Goal: Information Seeking & Learning: Learn about a topic

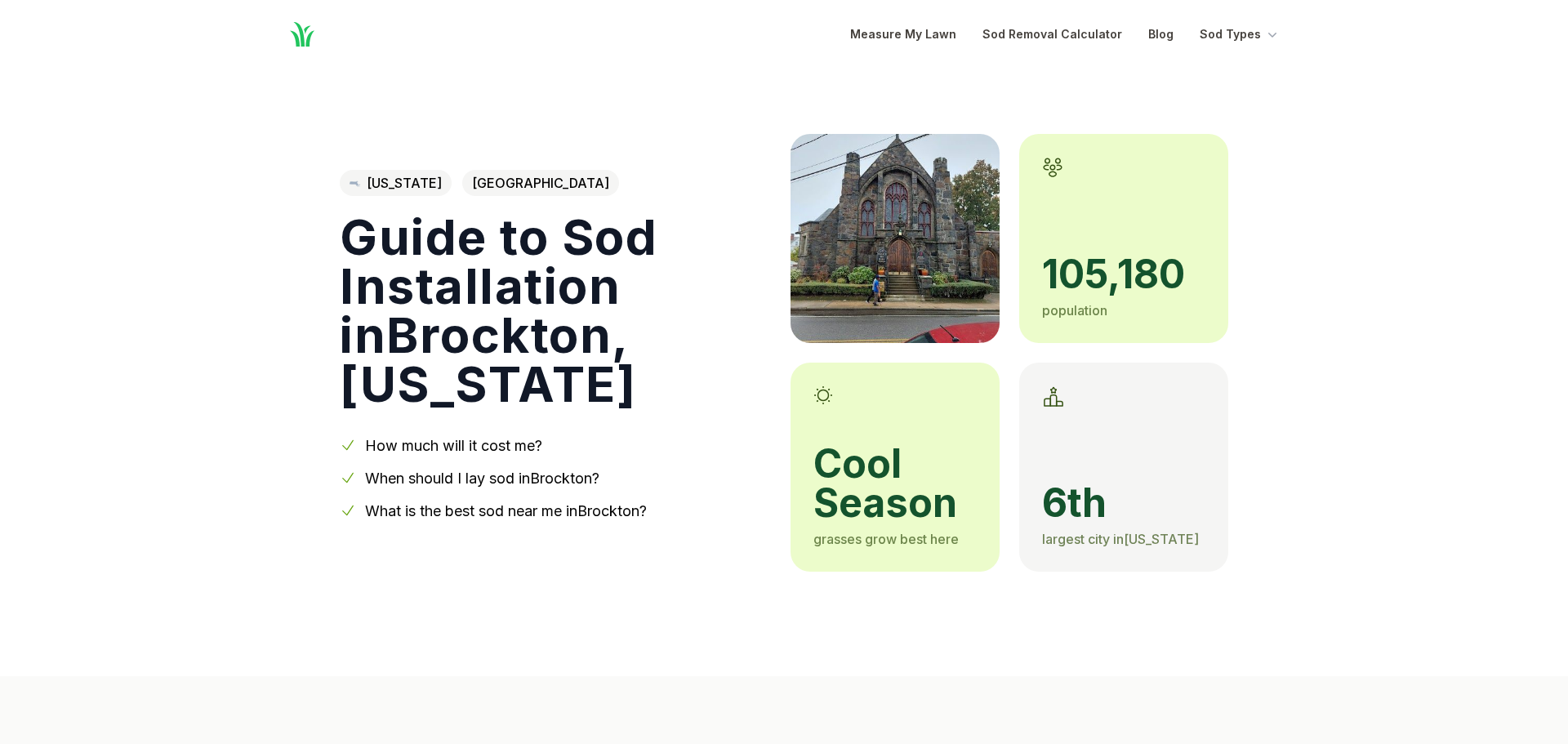
click at [305, 34] on icon "Global" at bounding box center [302, 34] width 29 height 29
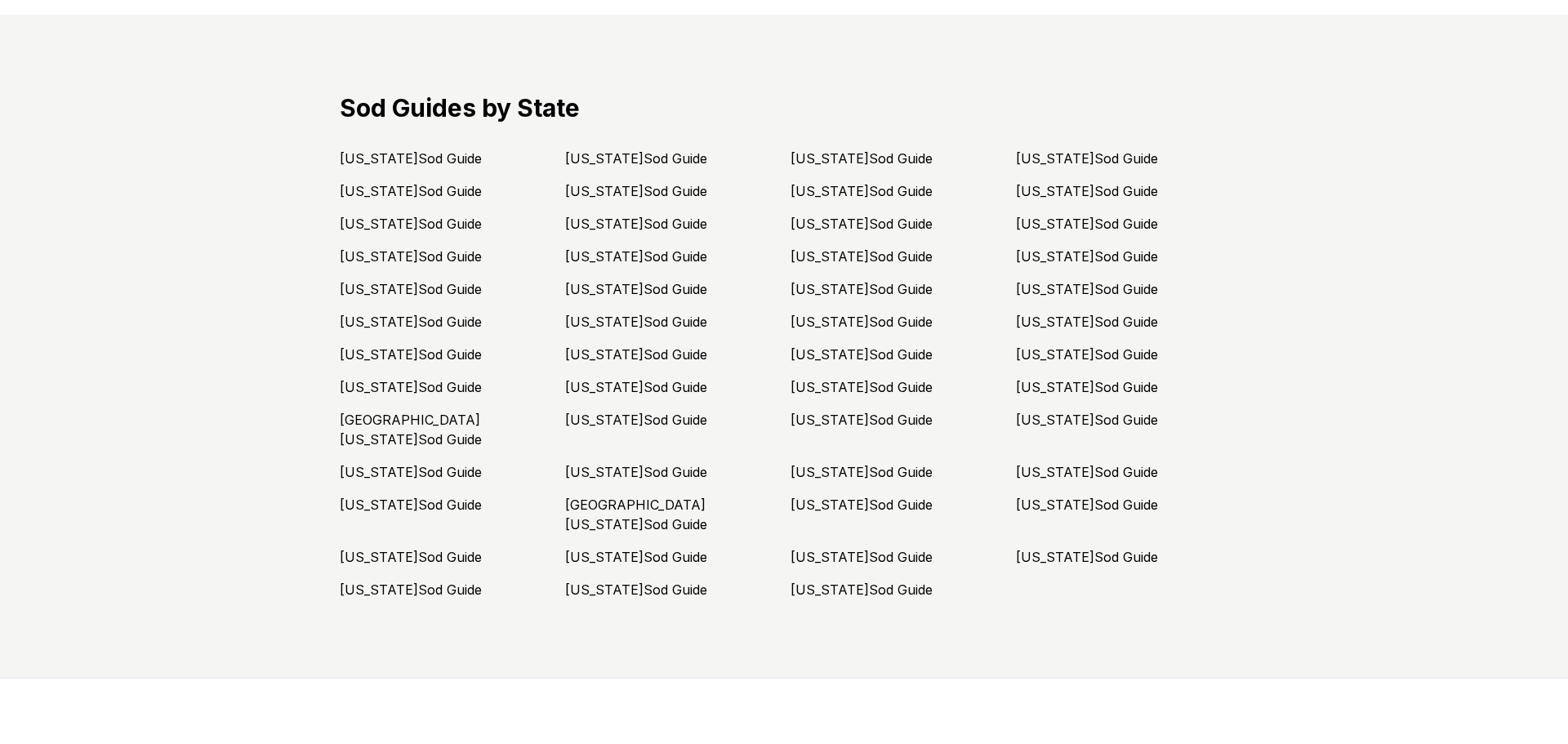
scroll to position [4147, 0]
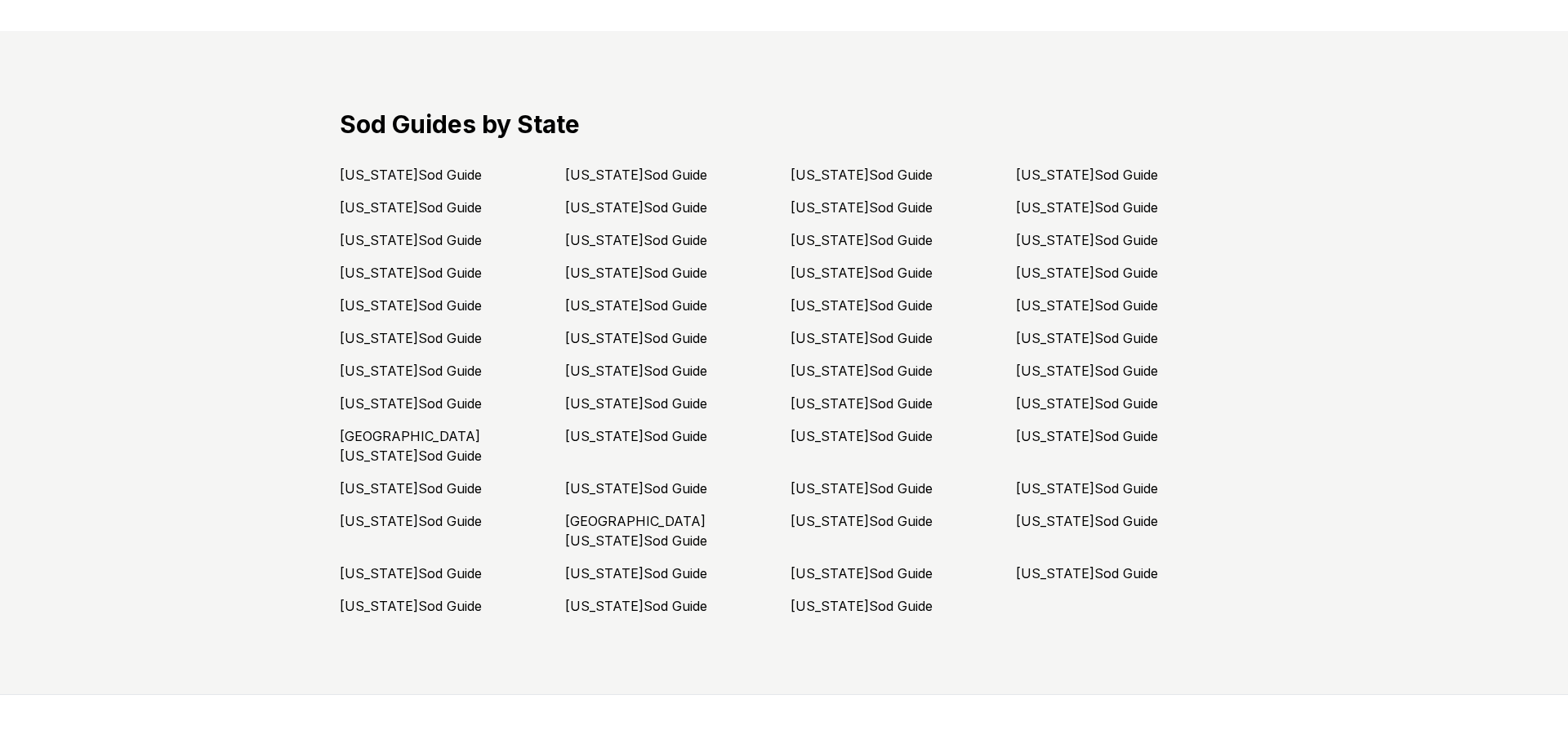
click at [1059, 297] on link "[US_STATE] Sod Guide" at bounding box center [1087, 305] width 142 height 16
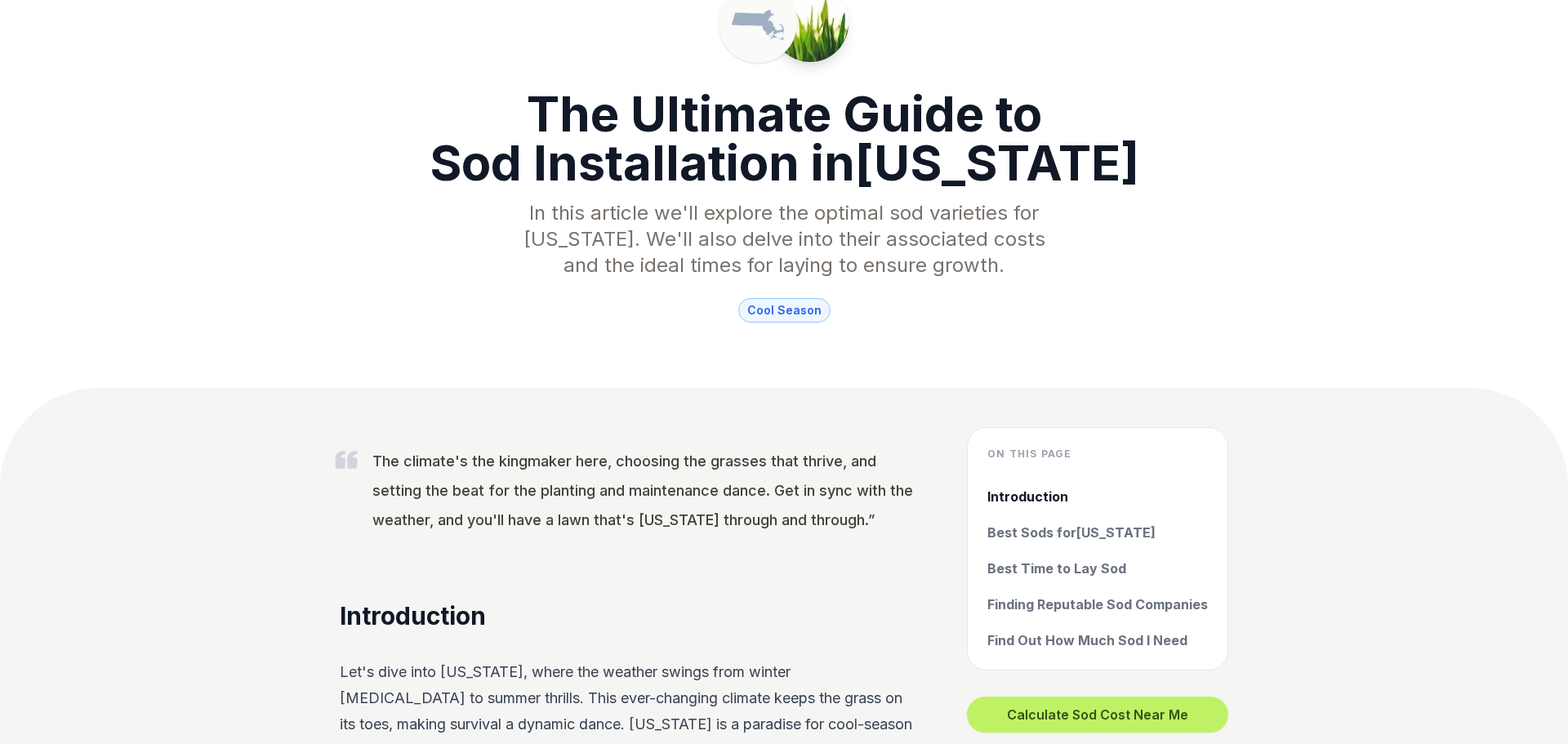
scroll to position [281, 0]
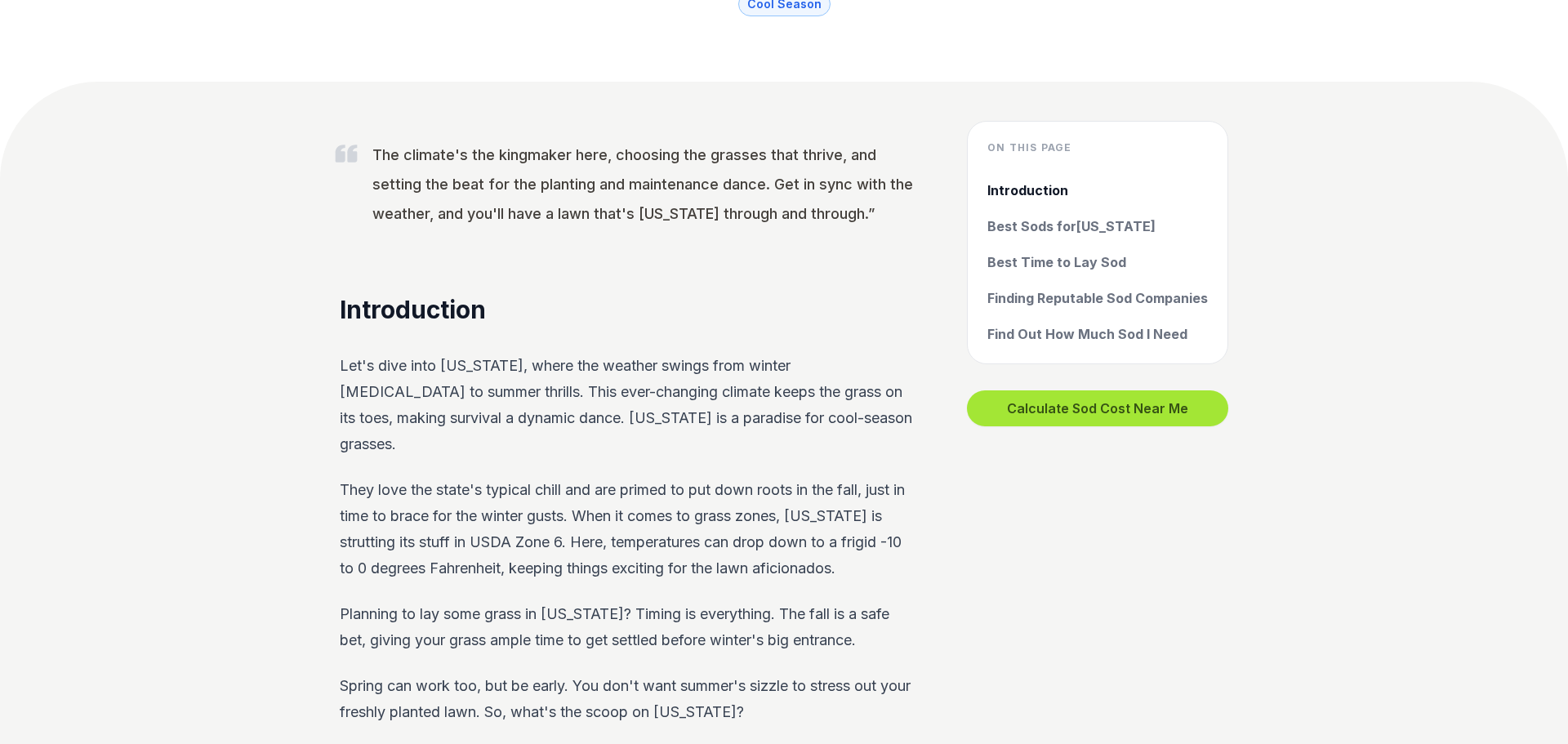
drag, startPoint x: 1067, startPoint y: 294, endPoint x: 993, endPoint y: 318, distance: 77.8
click at [1067, 295] on link "Finding Reputable Sod Companies" at bounding box center [1097, 298] width 221 height 20
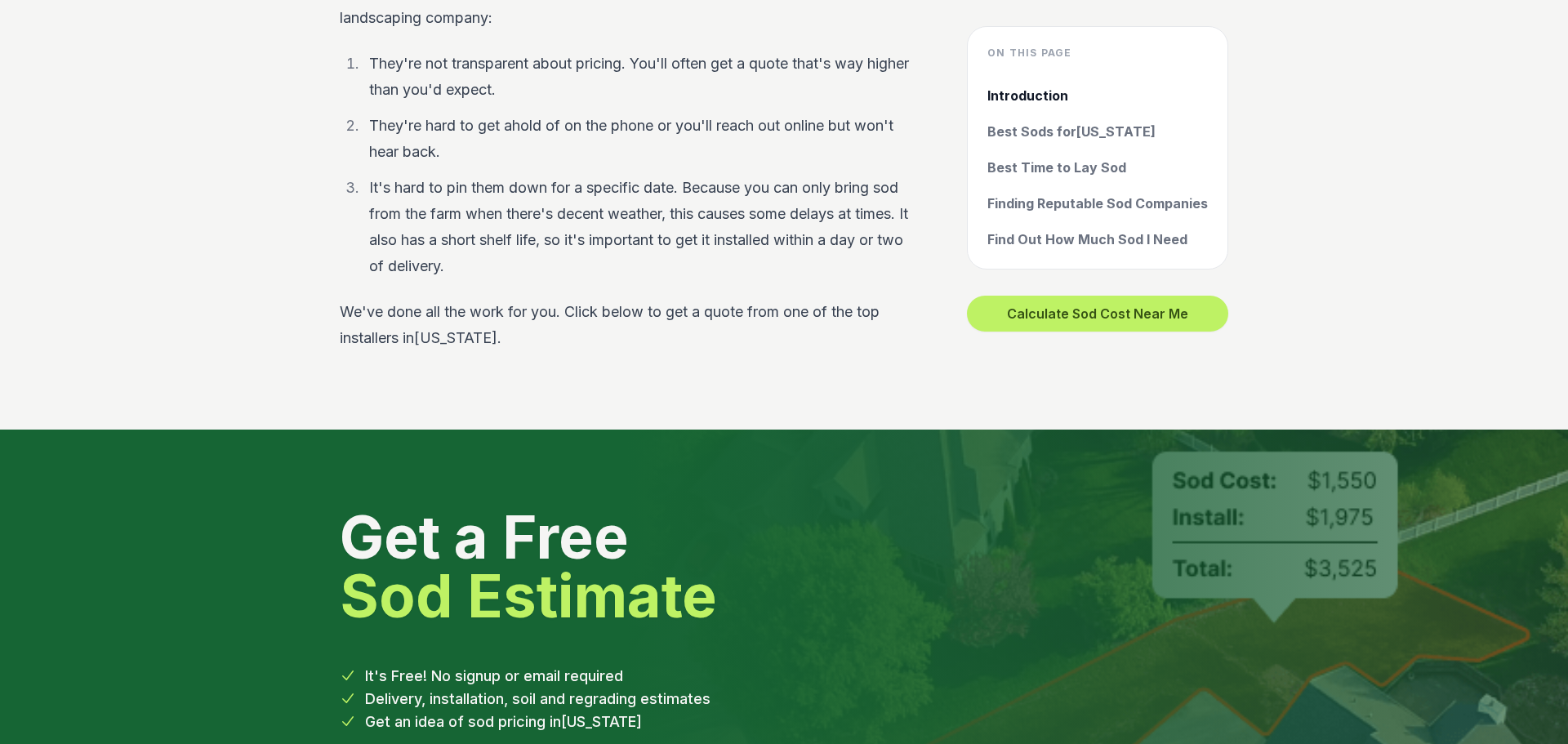
click at [403, 31] on p "Here are the top problems you'll face when trying to get sod installed by a lan…" at bounding box center [627, 4] width 575 height 52
click at [429, 103] on li "They're not transparent about pricing. You'll often get a quote that's way high…" at bounding box center [638, 76] width 552 height 52
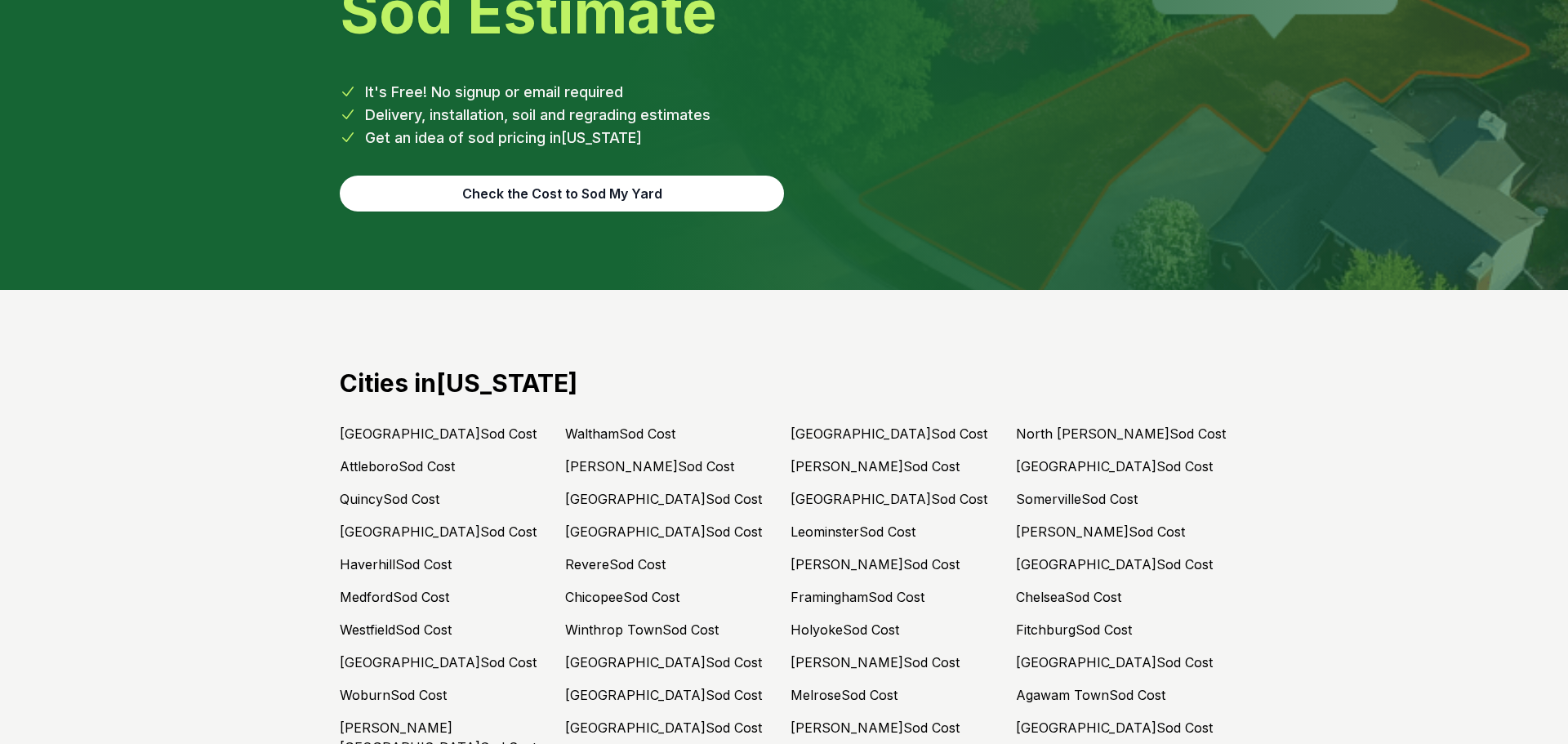
scroll to position [6772, 0]
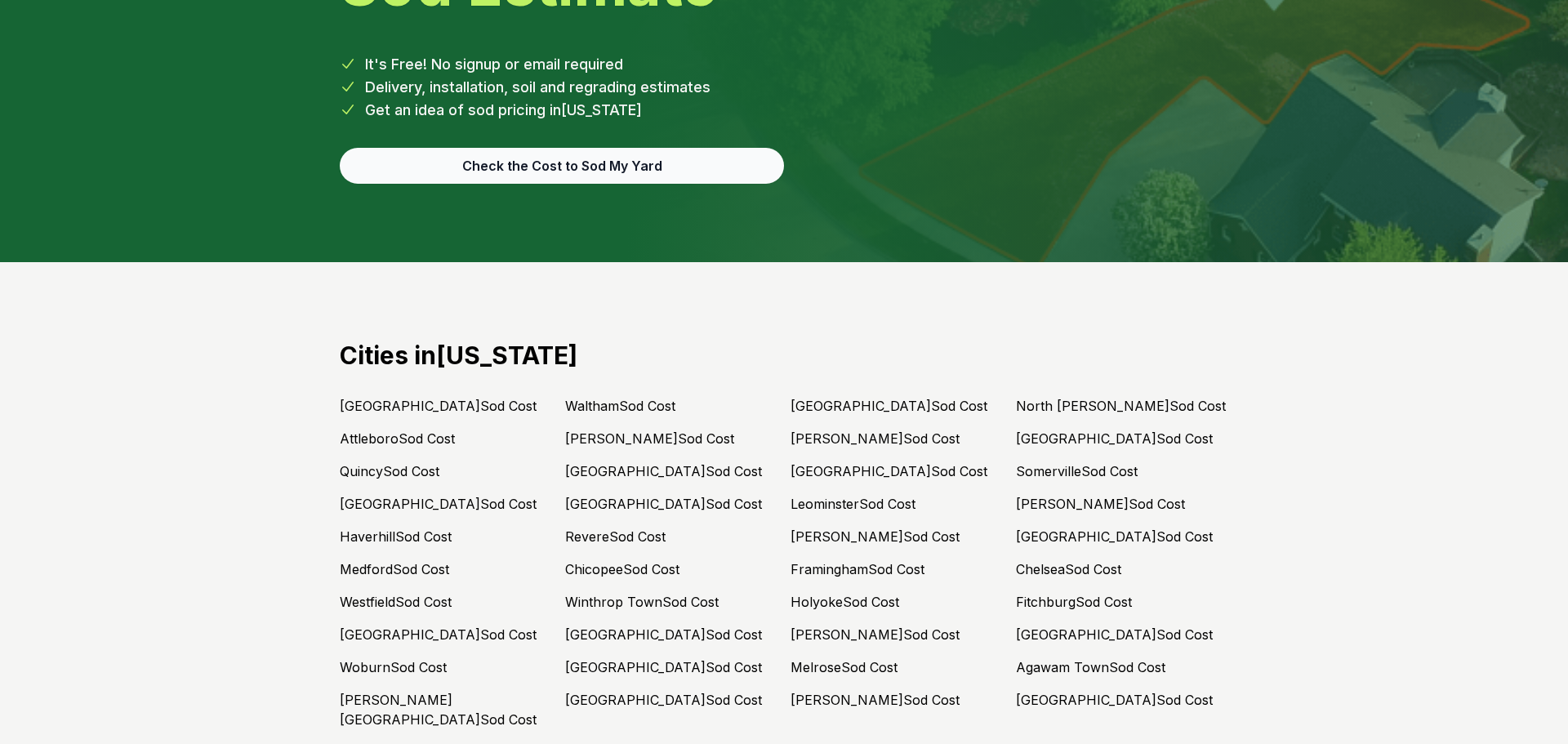
click at [645, 184] on button "Check the Cost to Sod My Yard" at bounding box center [562, 166] width 445 height 36
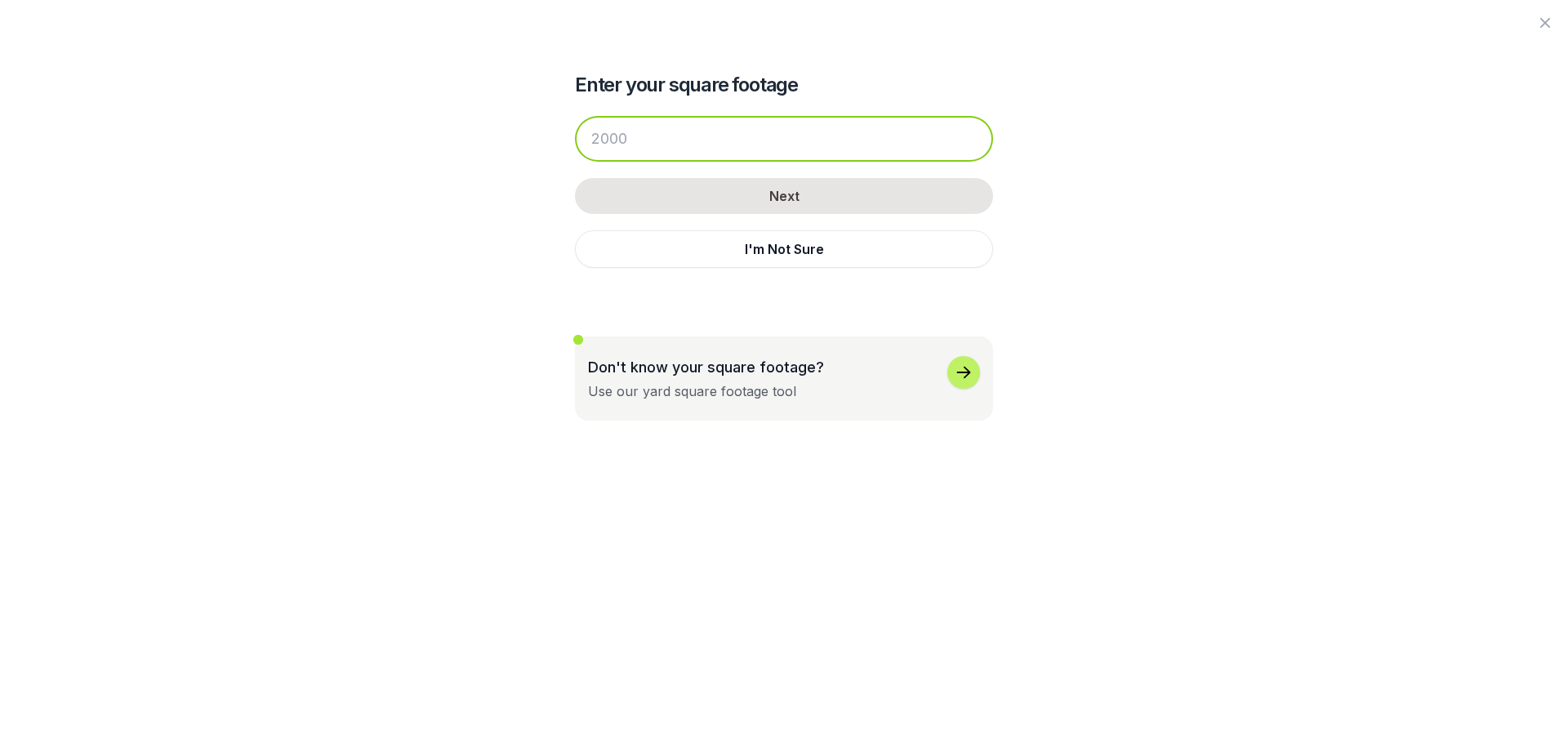
click at [732, 145] on input "number" at bounding box center [784, 138] width 418 height 45
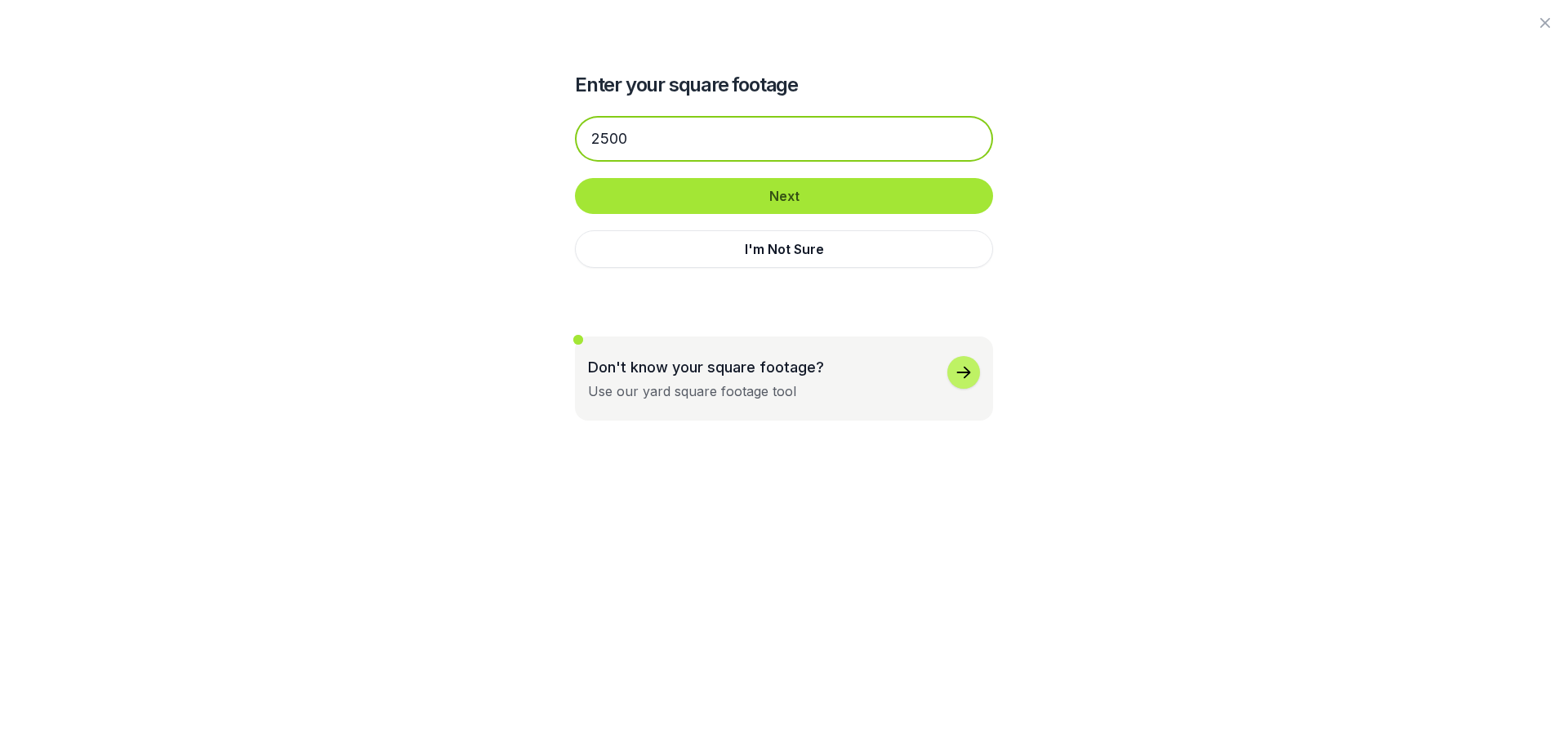
type input "2500"
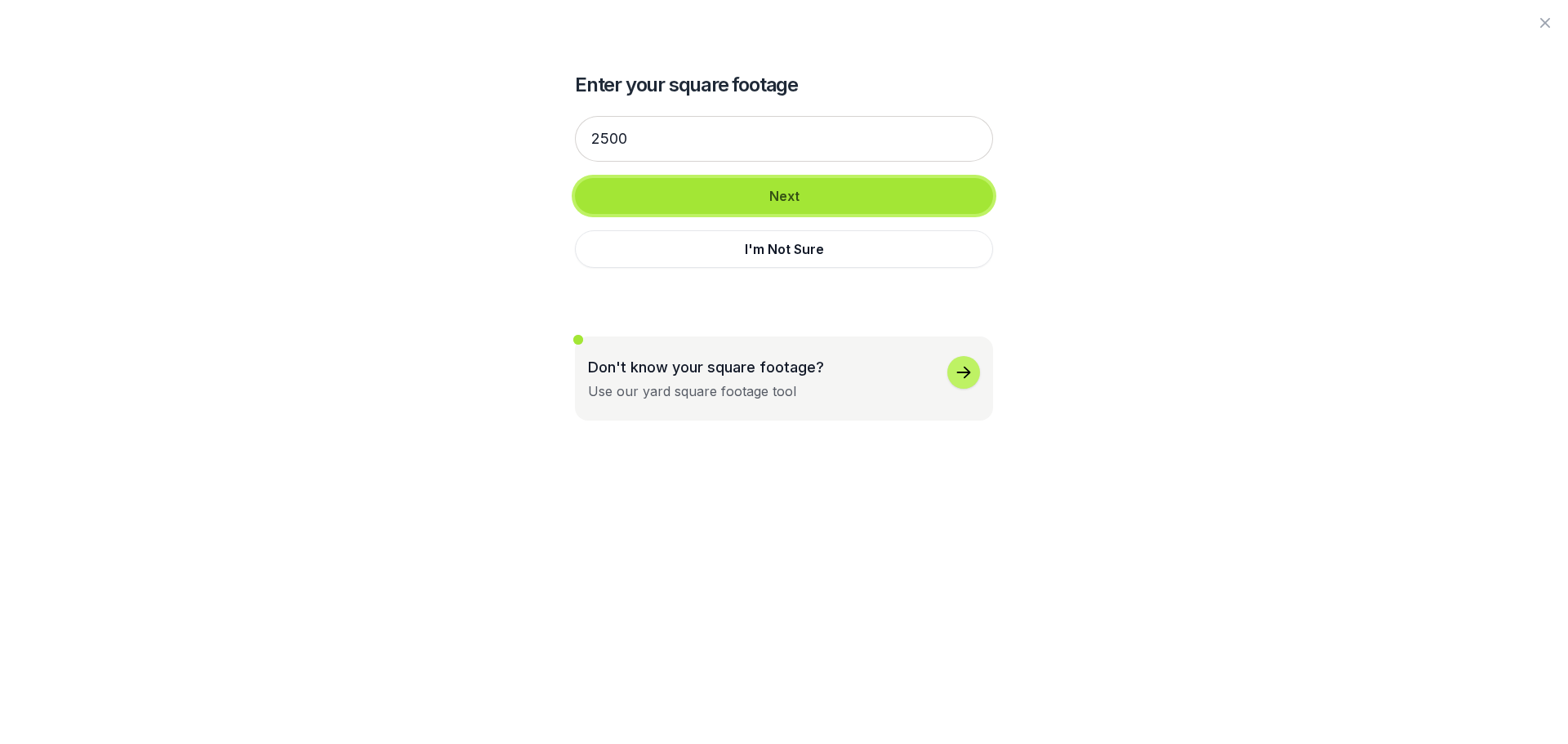
click at [813, 197] on button "Next" at bounding box center [784, 196] width 418 height 36
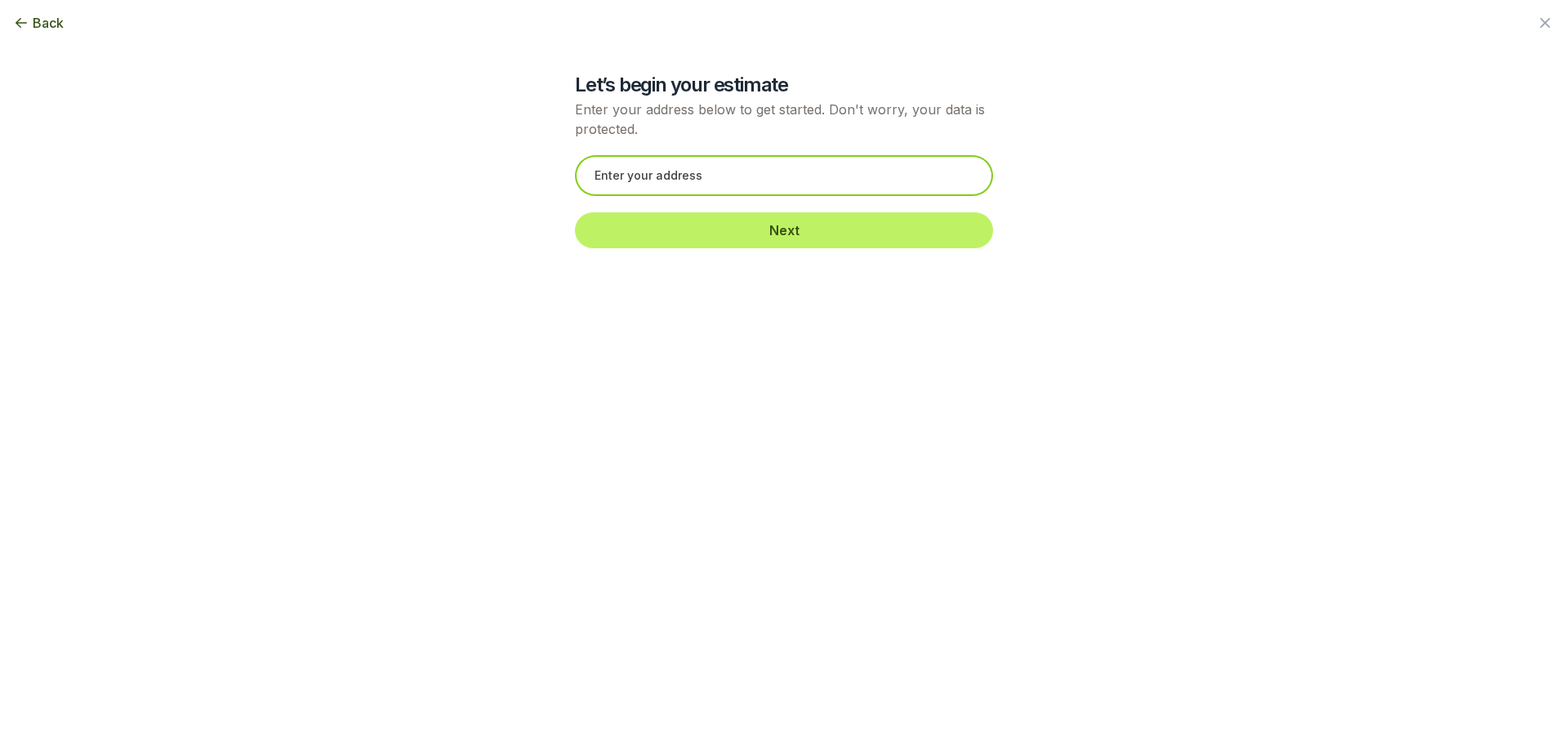
click at [816, 186] on input "text" at bounding box center [784, 176] width 418 height 41
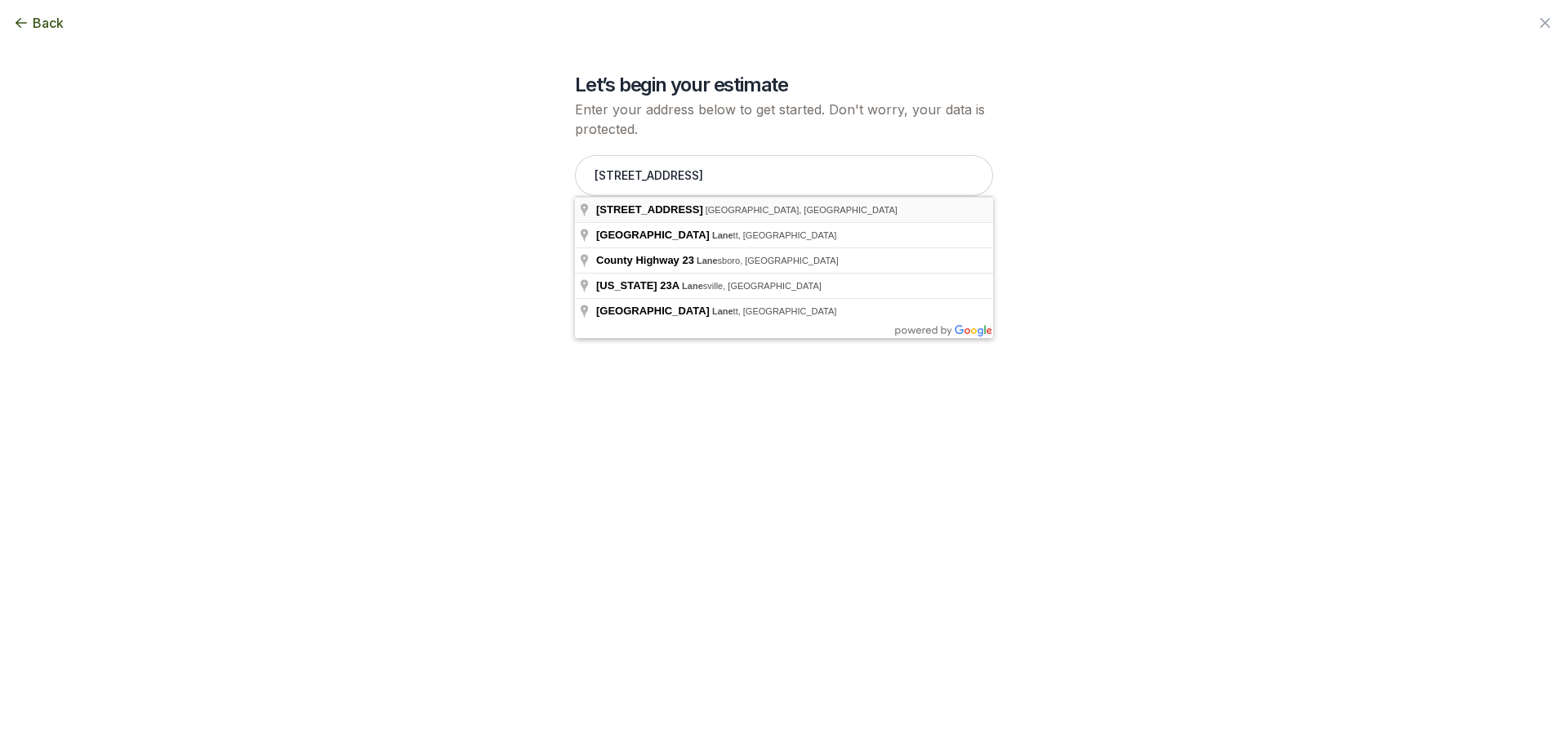
type input "[STREET_ADDRESS][PERSON_NAME]"
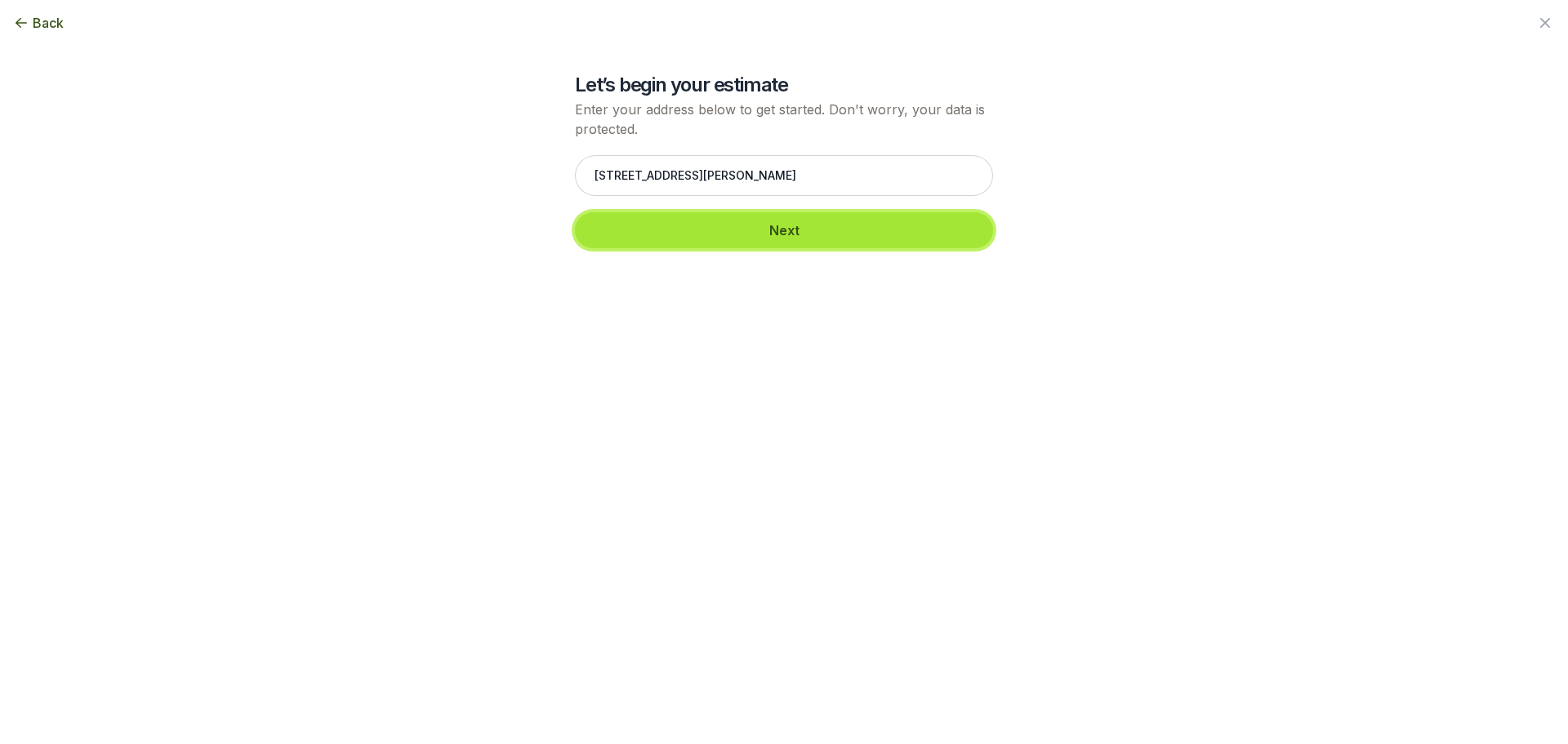
click at [778, 229] on button "Next" at bounding box center [784, 230] width 418 height 36
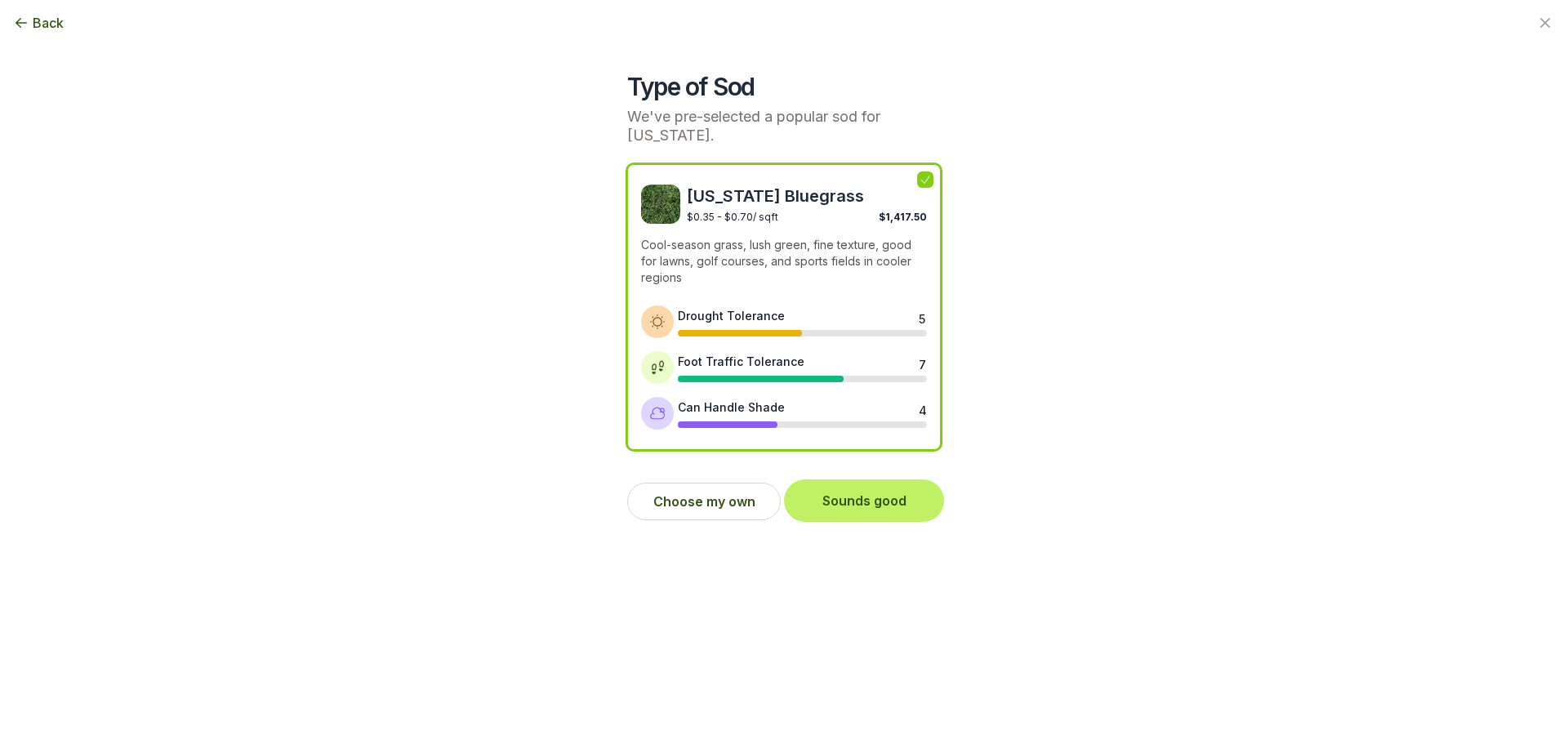
click at [902, 506] on button "Sounds good" at bounding box center [863, 500] width 154 height 36
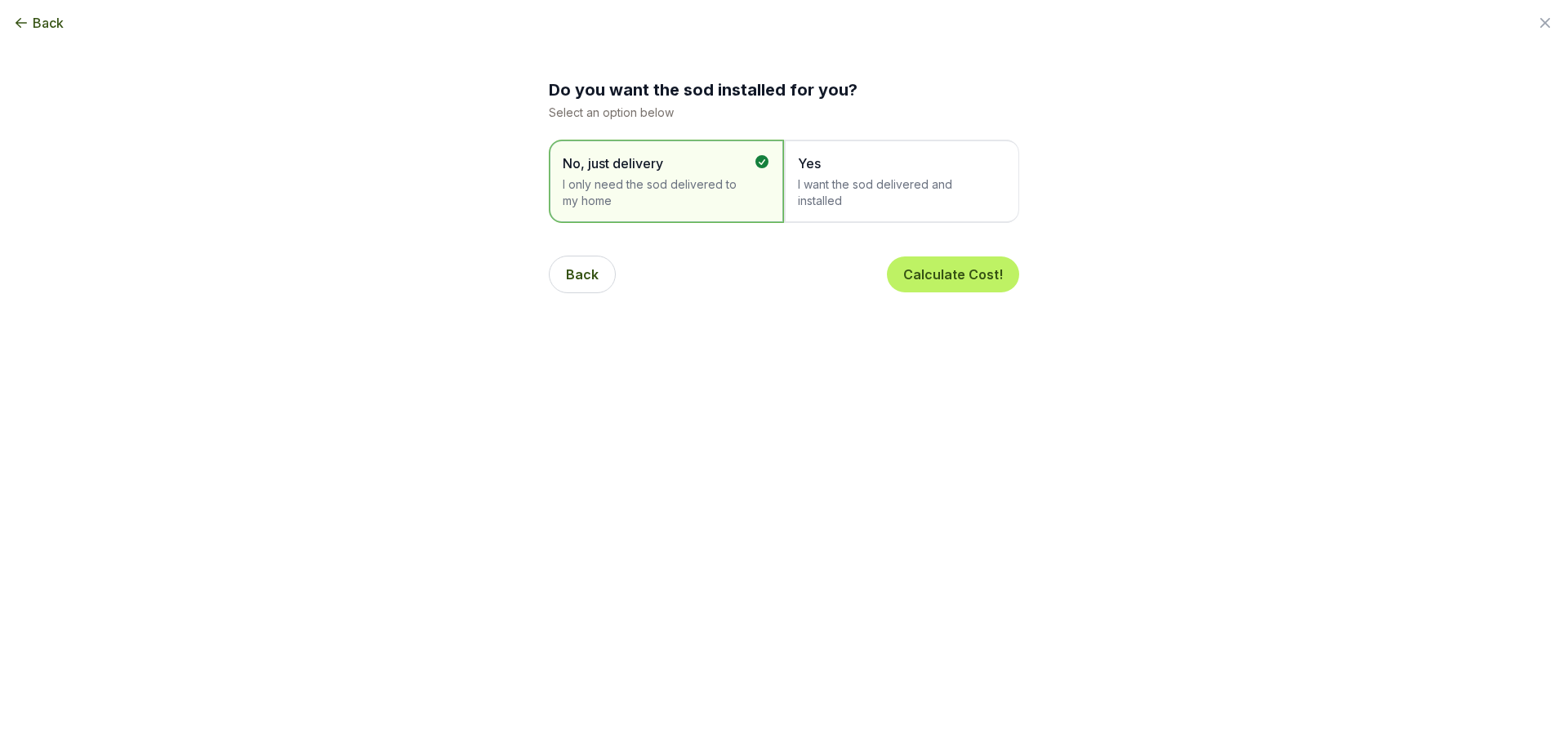
click at [907, 198] on span "I want the sod delivered and installed" at bounding box center [893, 193] width 191 height 33
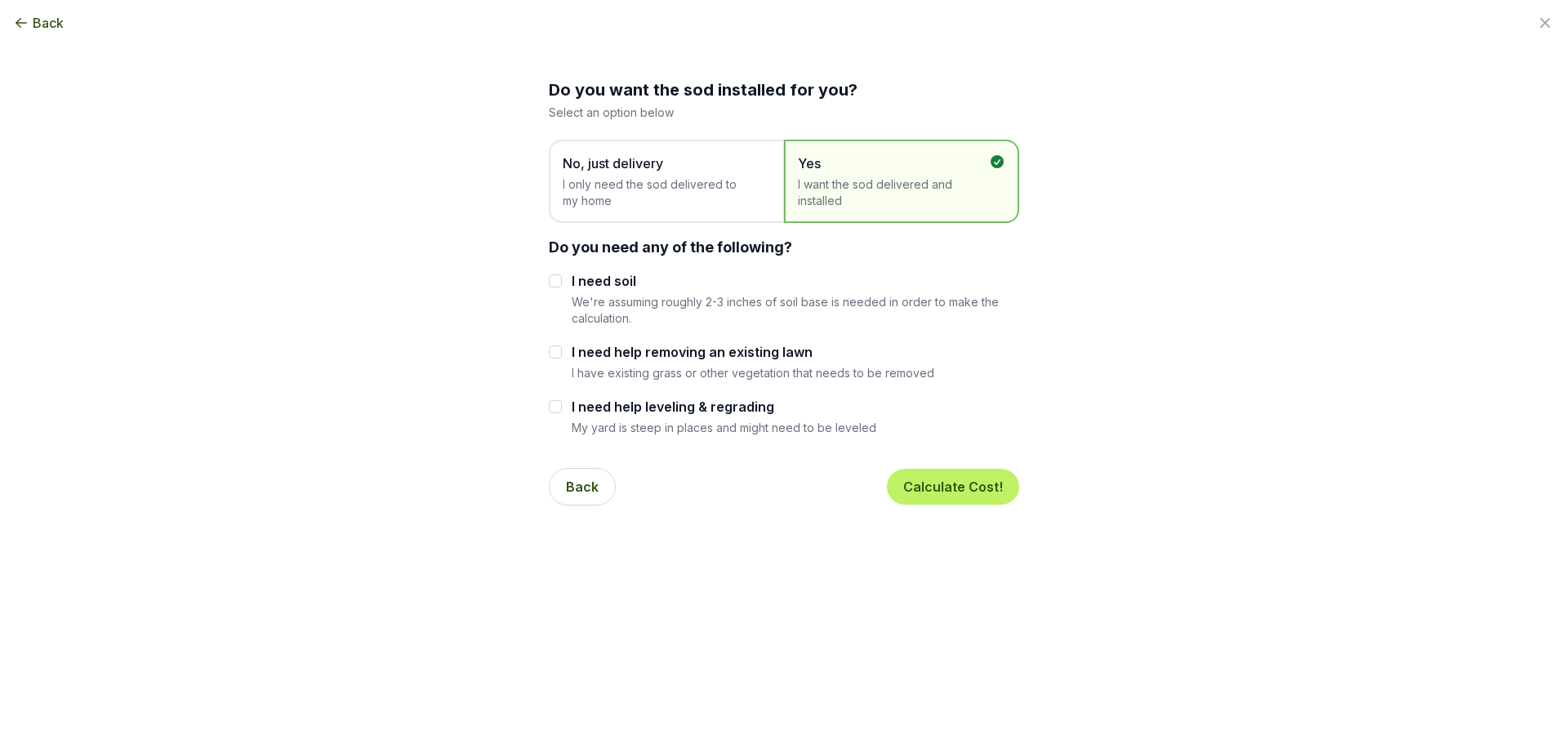
click at [705, 180] on span "I only need the sod delivered to my home" at bounding box center [658, 193] width 191 height 33
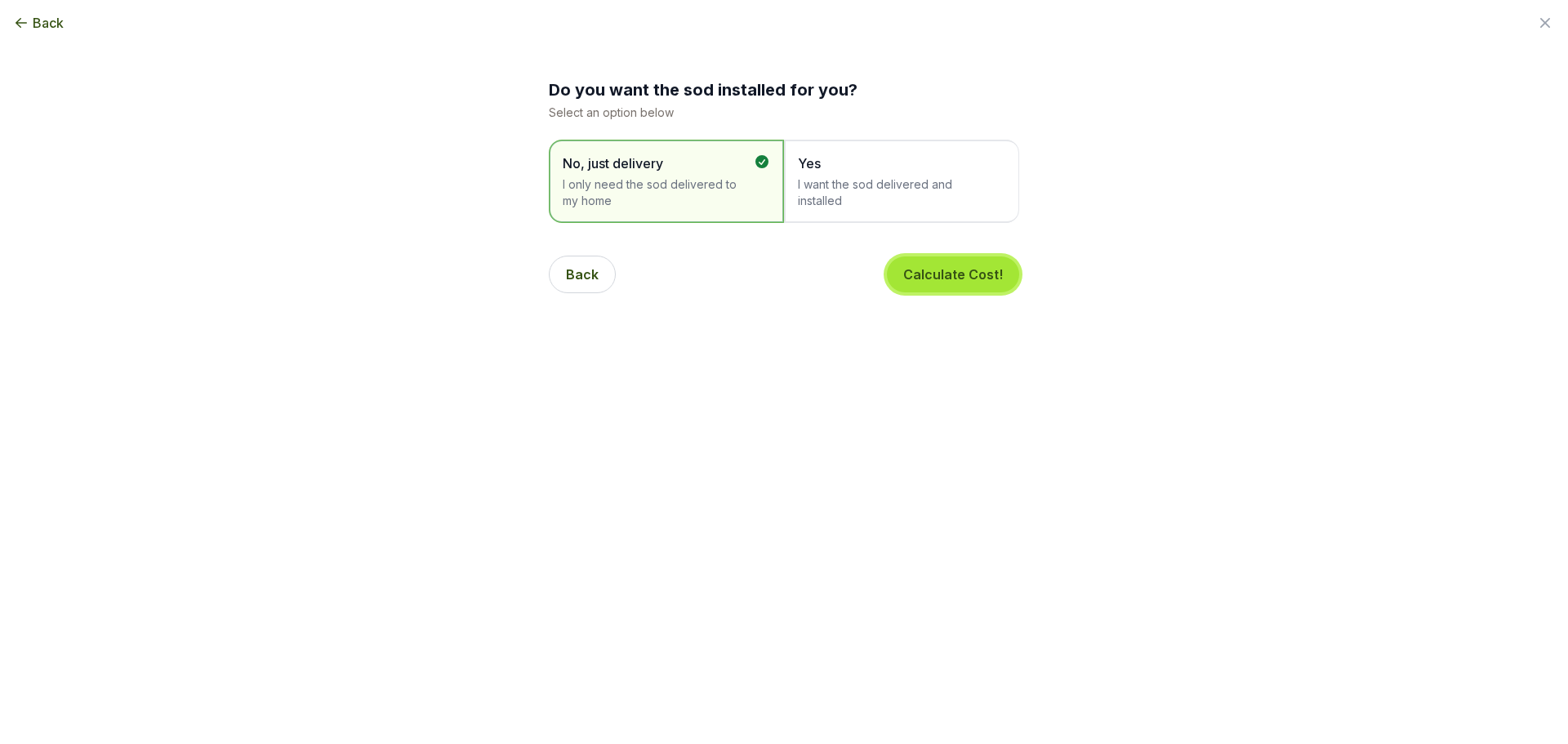
click at [941, 277] on button "Calculate Cost!" at bounding box center [953, 275] width 132 height 36
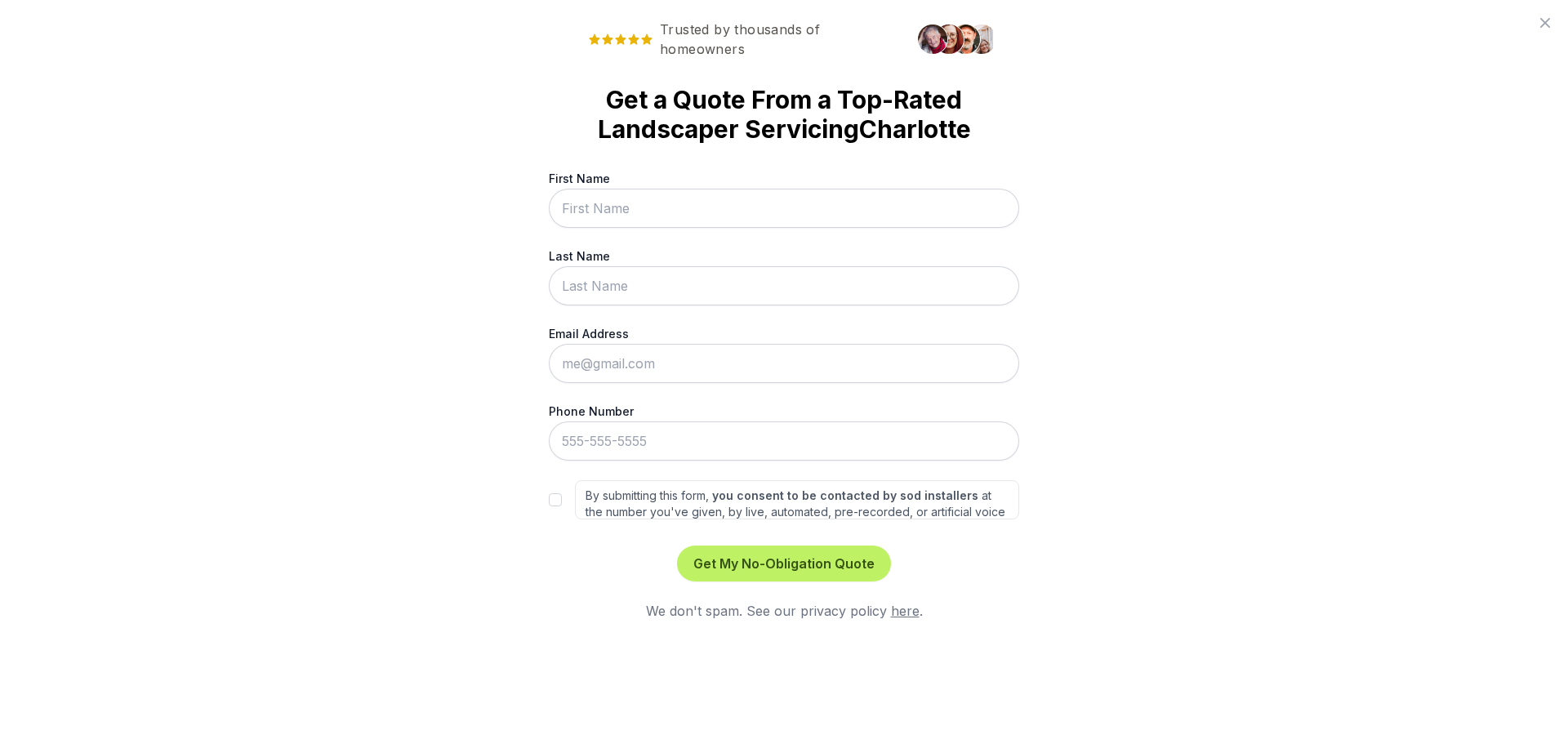
click at [913, 606] on link "here" at bounding box center [905, 610] width 28 height 16
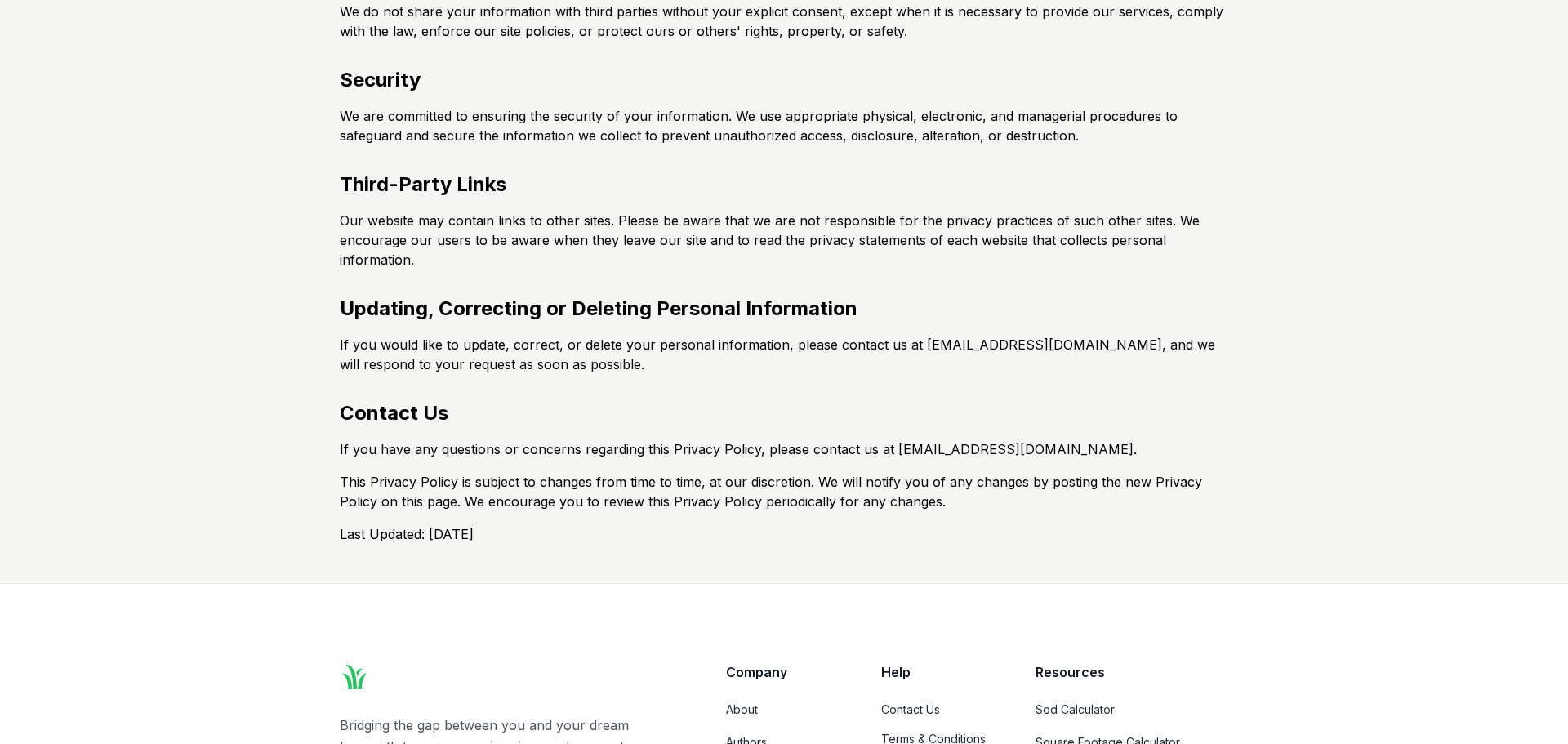
scroll to position [578, 0]
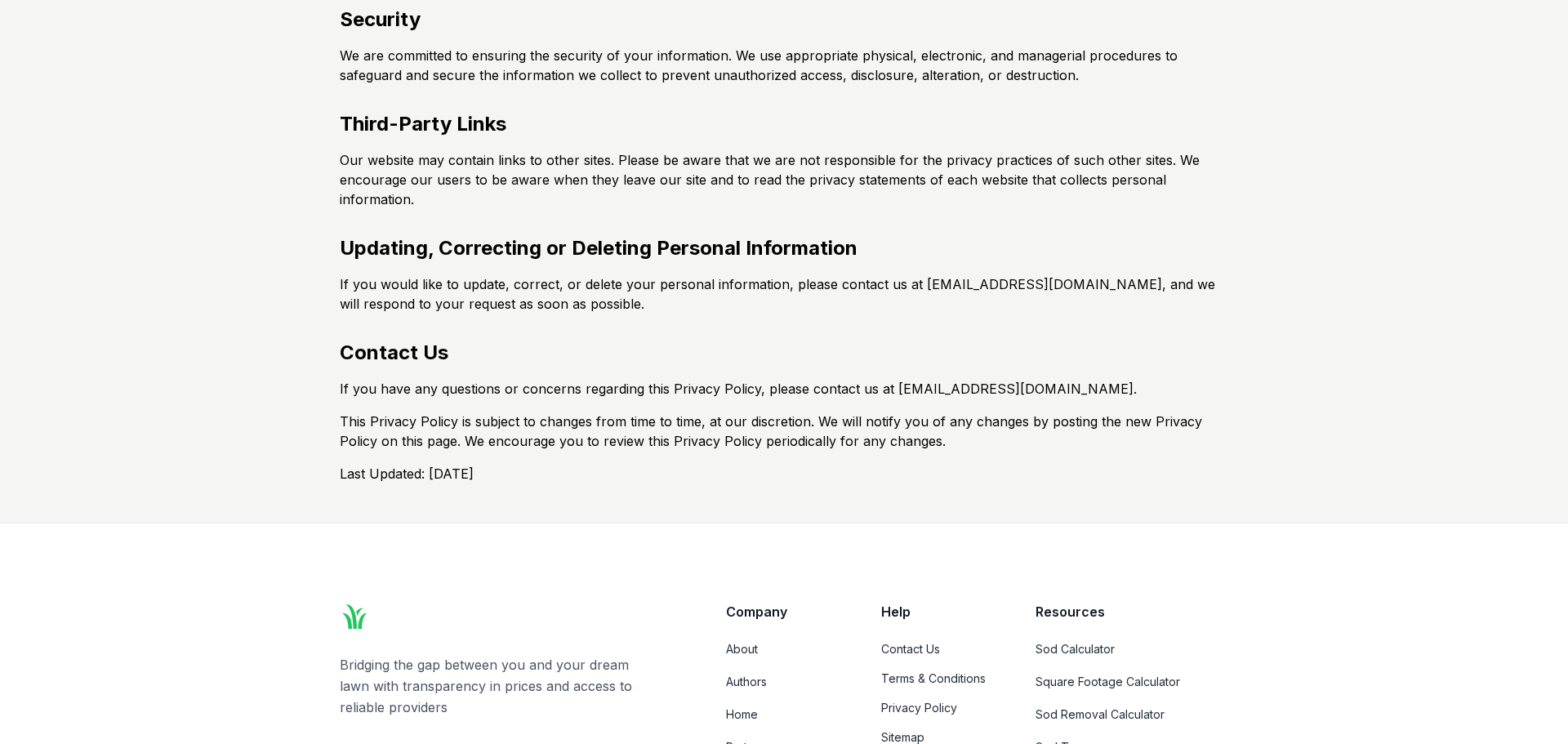
click at [437, 414] on p "This Privacy Policy is subject to changes from time to time, at our discretion.…" at bounding box center [784, 432] width 888 height 39
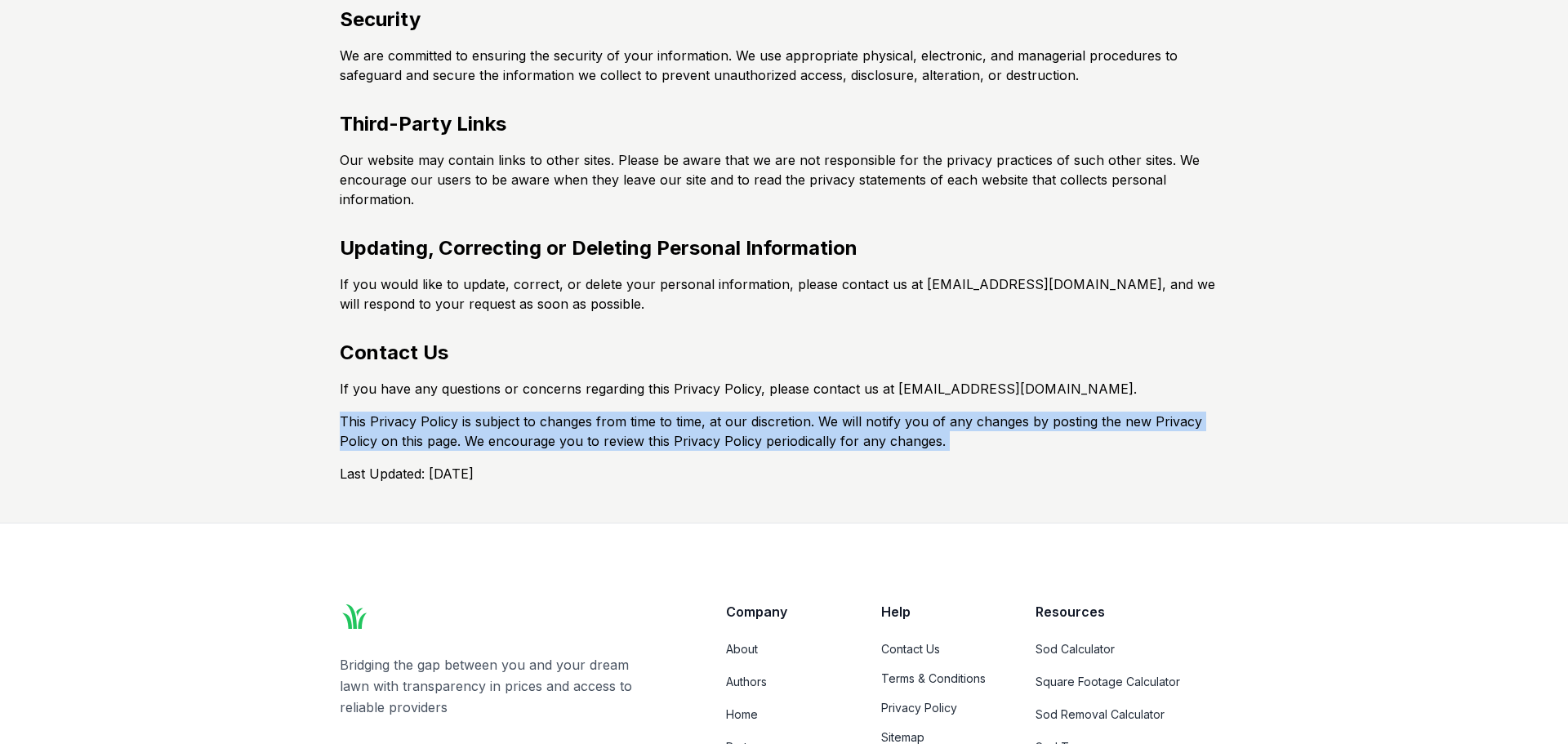
click at [437, 414] on p "This Privacy Policy is subject to changes from time to time, at our discretion.…" at bounding box center [784, 432] width 888 height 39
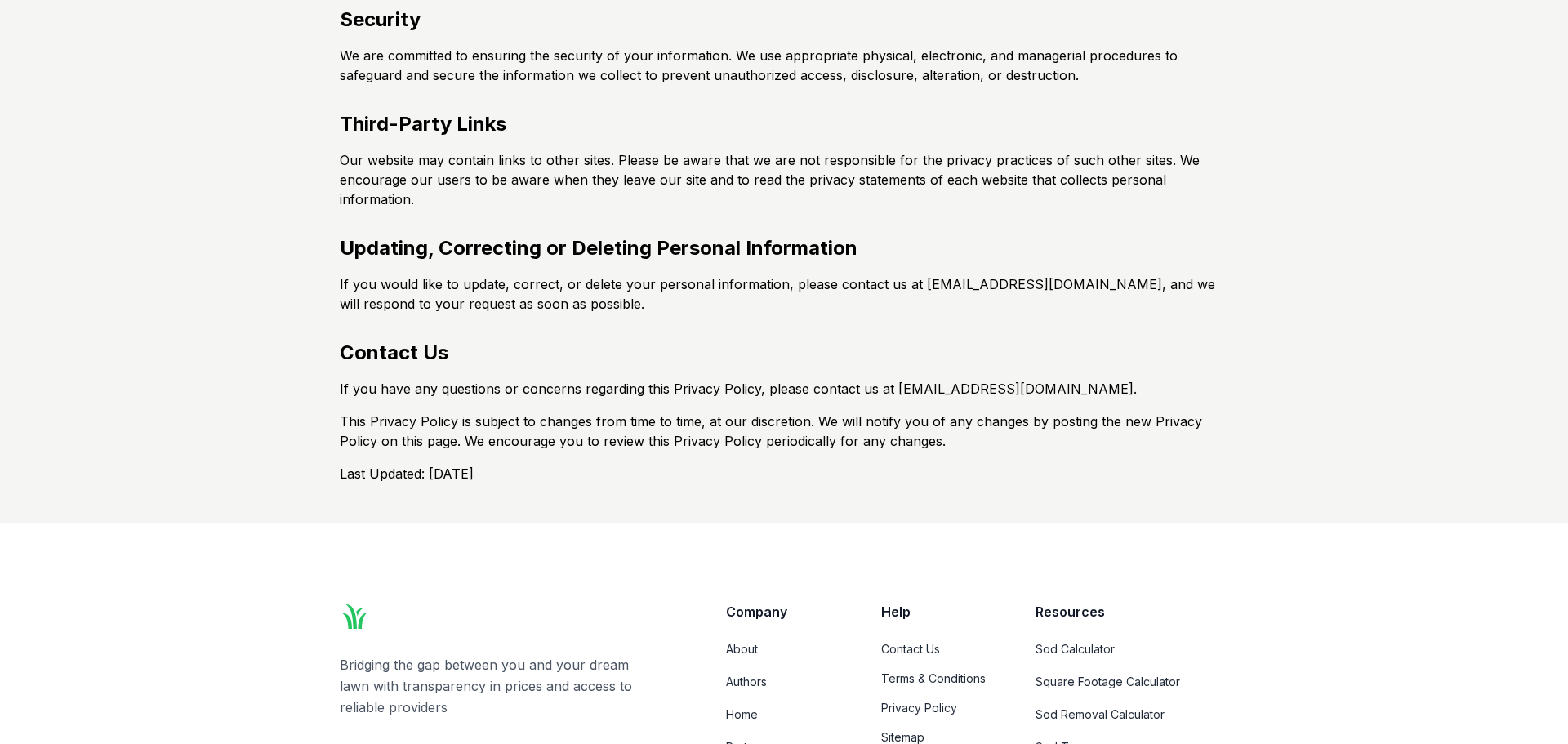
click at [411, 469] on p "Last Updated: [DATE]" at bounding box center [784, 473] width 888 height 20
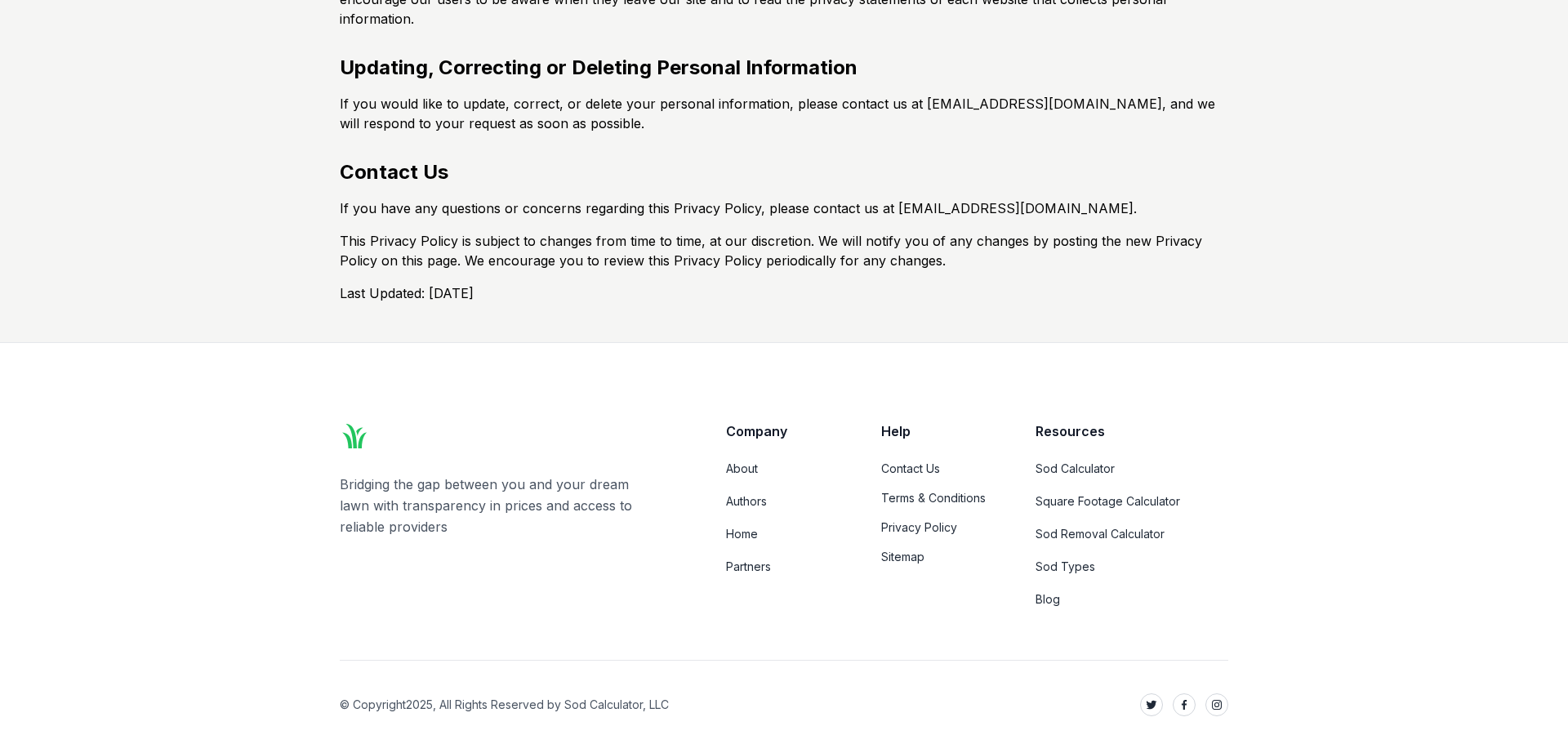
scroll to position [764, 0]
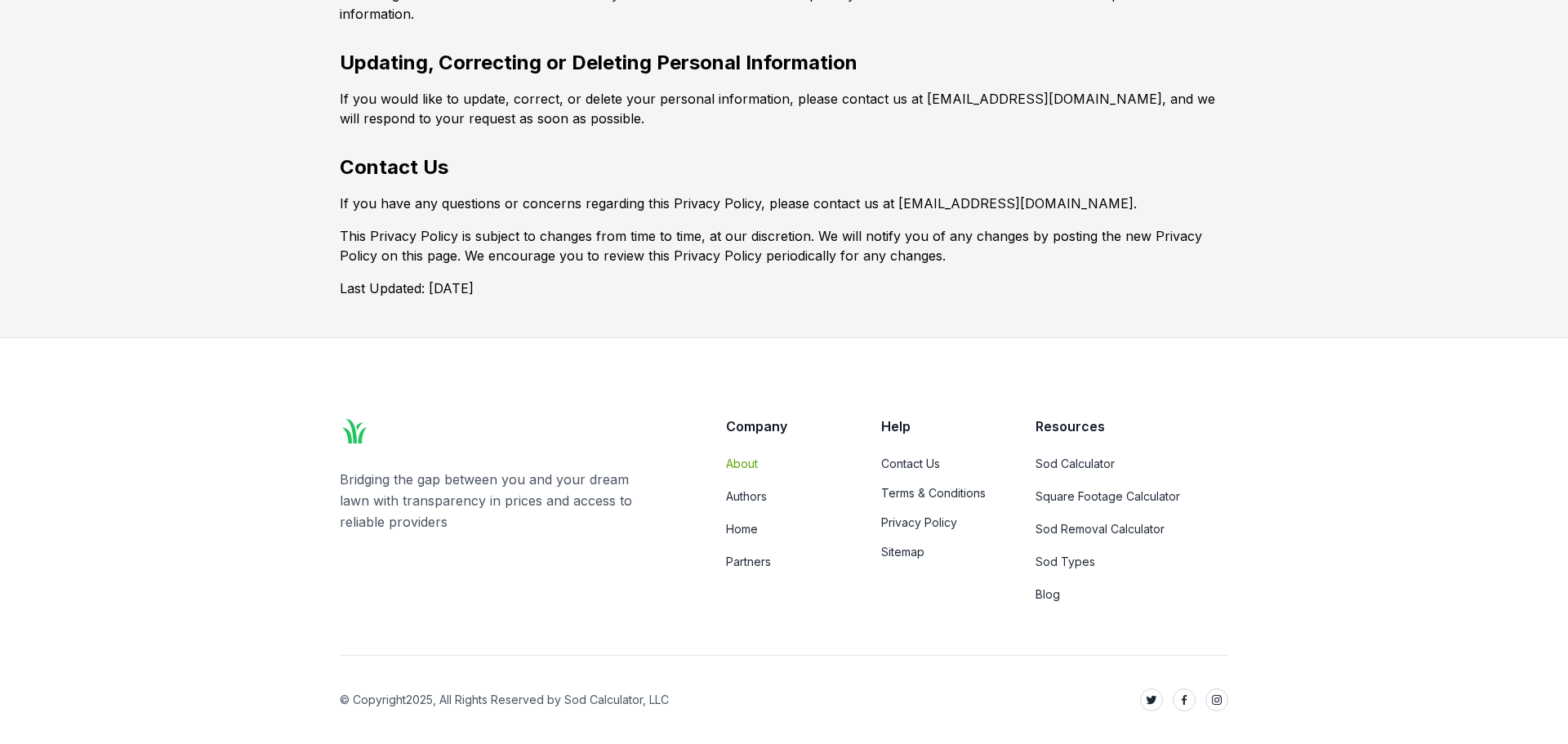
click at [735, 466] on link "About" at bounding box center [784, 463] width 115 height 16
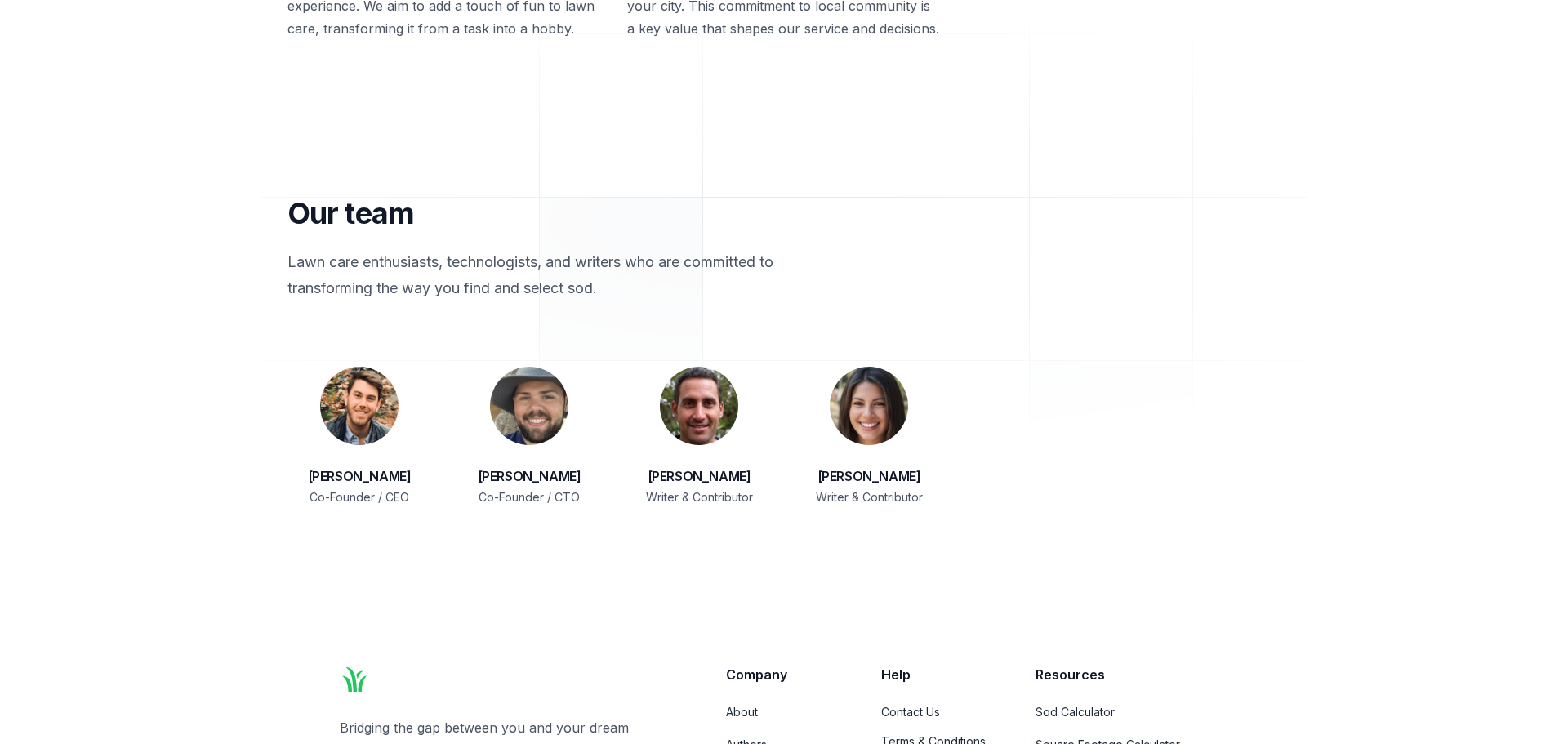
scroll to position [2483, 0]
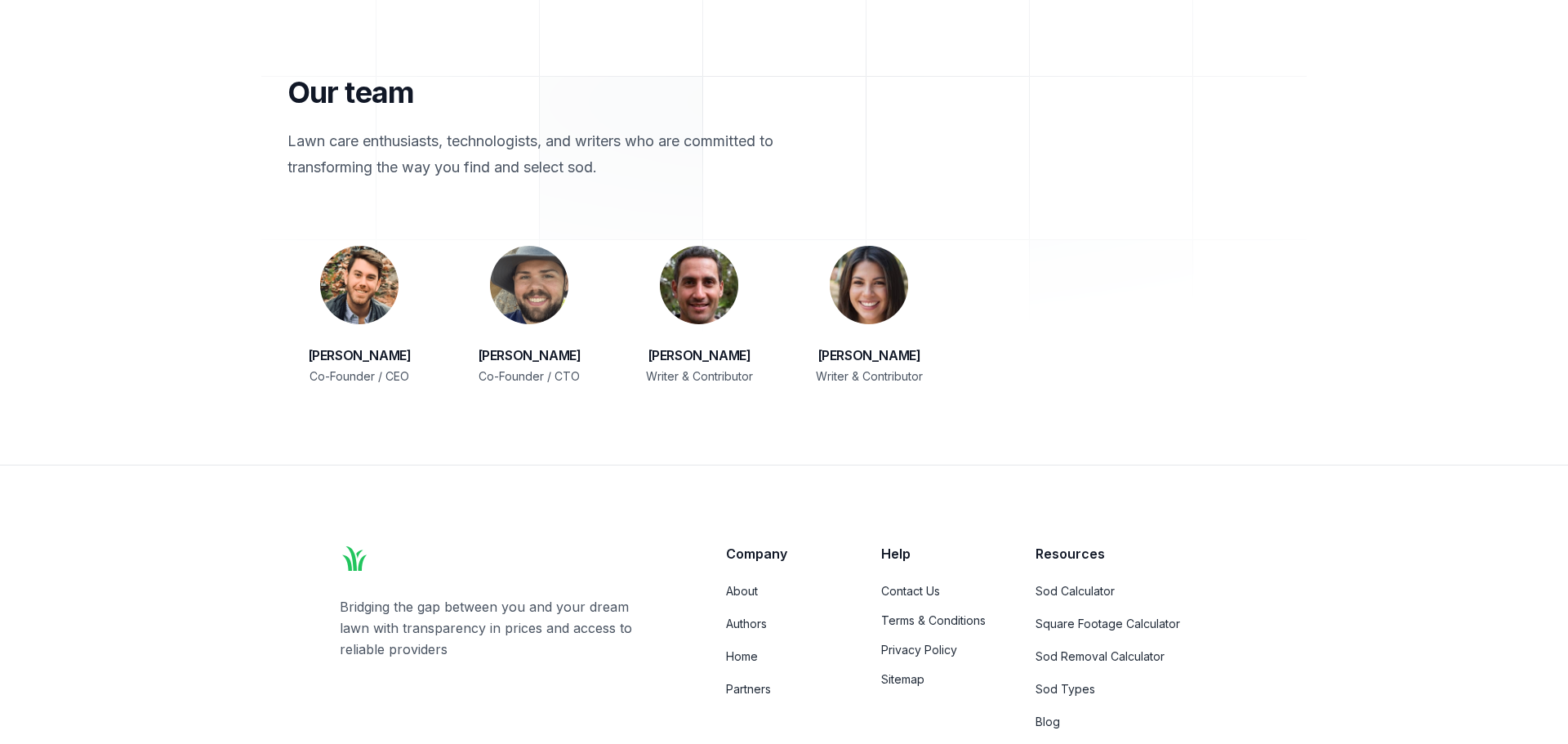
click at [394, 358] on link "[PERSON_NAME]" at bounding box center [360, 355] width 104 height 23
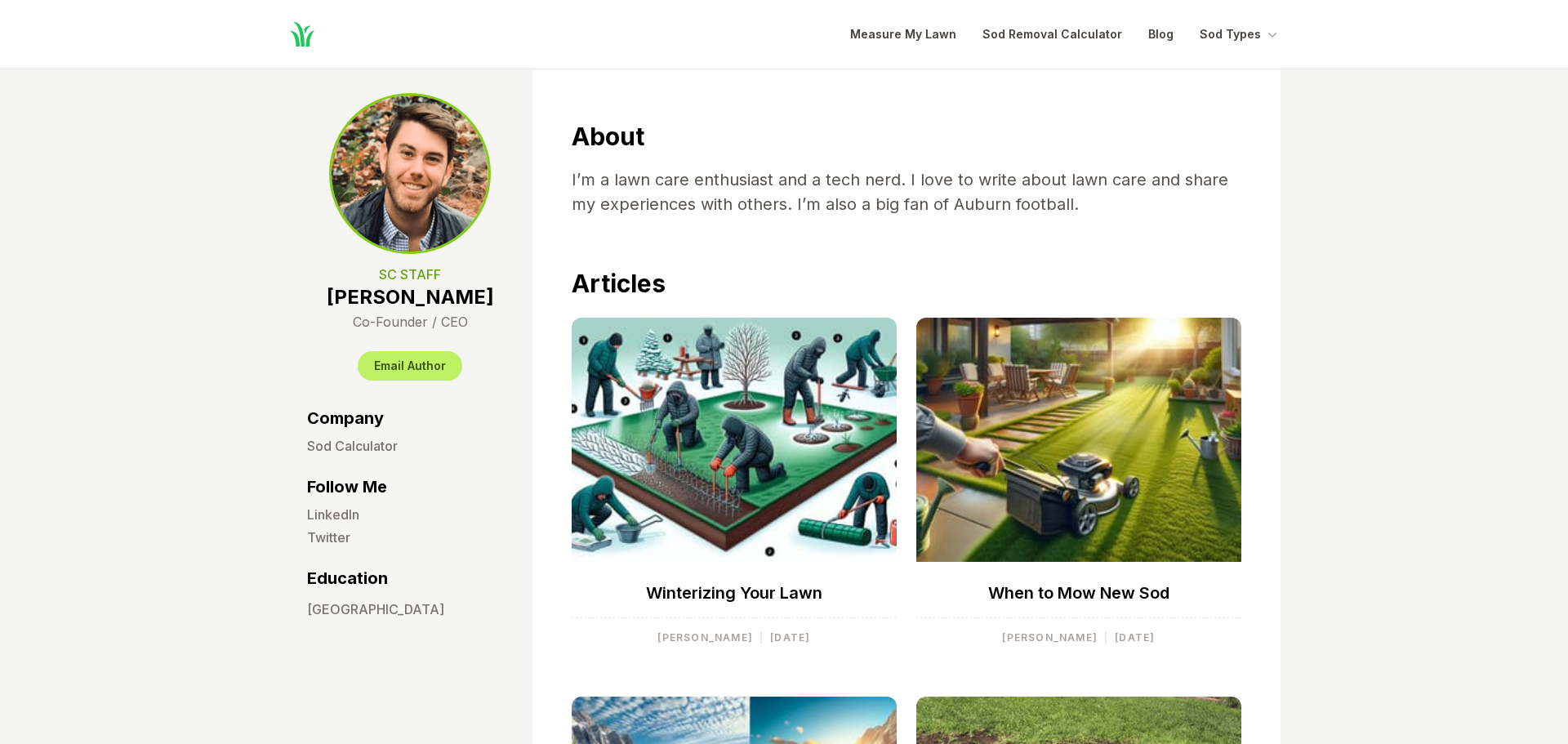
click at [623, 191] on p "I’m a lawn care enthusiast and a tech nerd. I love to write about lawn care and…" at bounding box center [906, 191] width 669 height 49
click at [863, 208] on p "I’m a lawn care enthusiast and a tech nerd. I love to write about lawn care and…" at bounding box center [906, 191] width 669 height 49
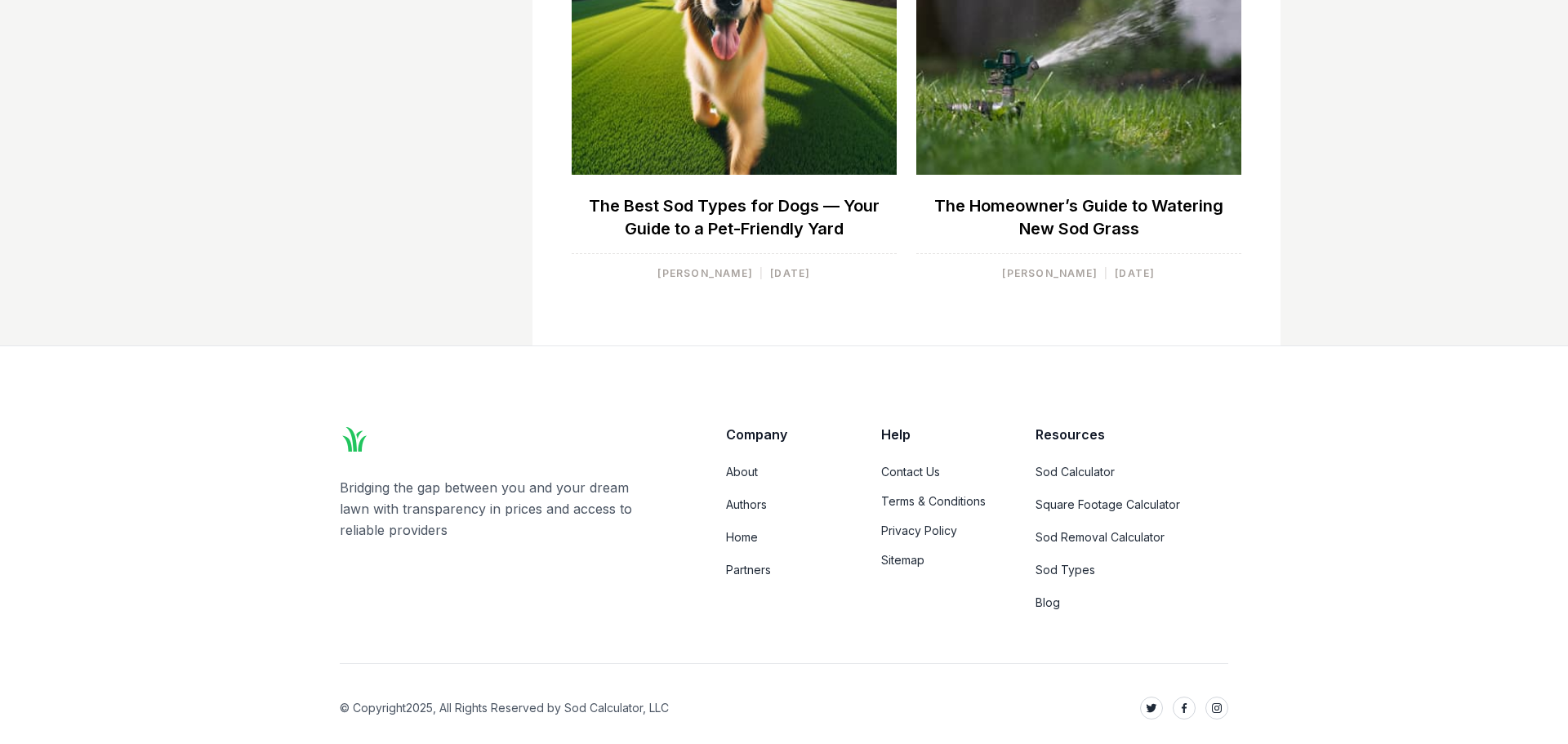
scroll to position [166, 0]
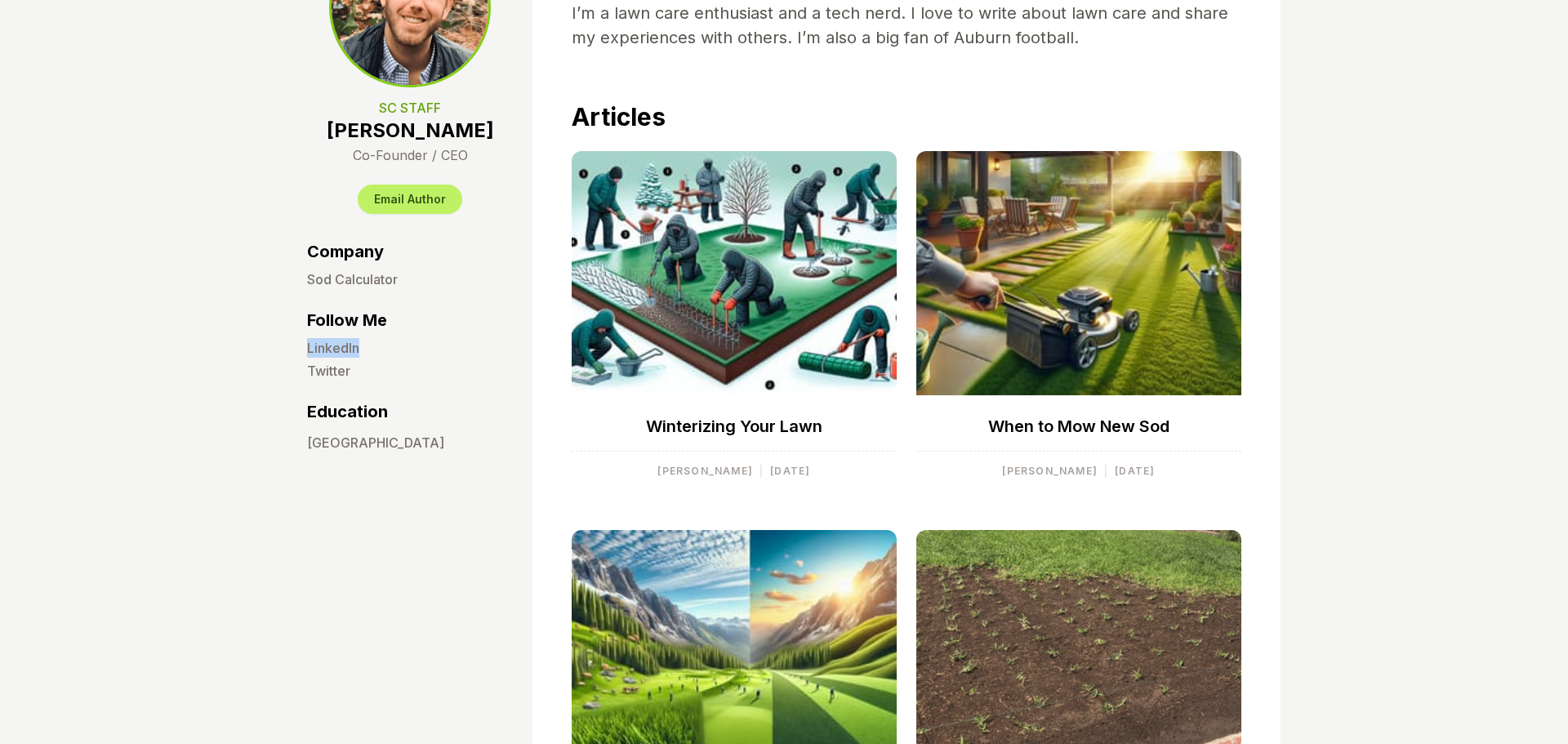
click at [354, 445] on link "[GEOGRAPHIC_DATA]" at bounding box center [410, 442] width 206 height 20
click at [179, 235] on div "SC Staff [PERSON_NAME] Co-Founder / CEO Email Author Company Sod Calculator Fol…" at bounding box center [784, 624] width 1568 height 1443
click at [315, 370] on link "Twitter" at bounding box center [410, 371] width 206 height 20
